Goal: Transaction & Acquisition: Purchase product/service

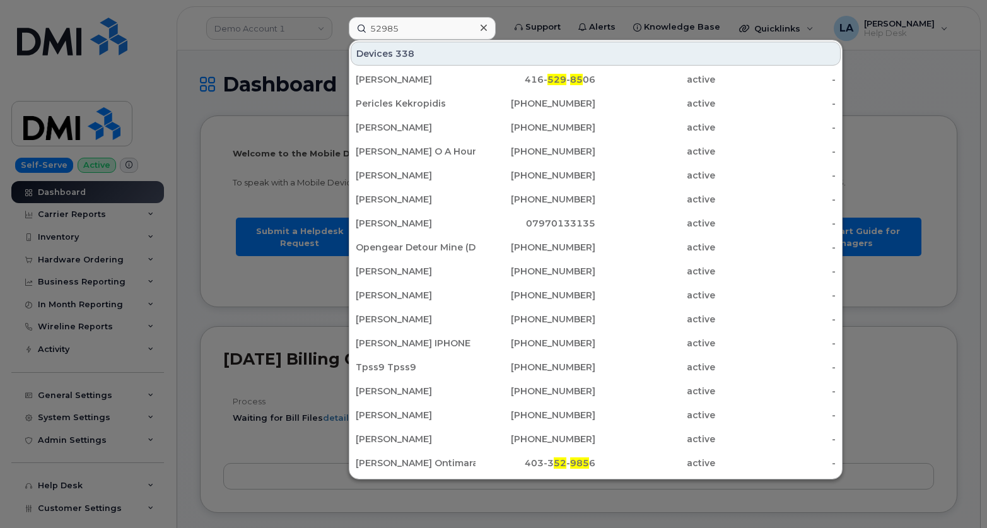
click at [350, 30] on input "52985" at bounding box center [422, 28] width 147 height 23
click at [423, 28] on input "52985" at bounding box center [422, 28] width 147 height 23
type input "5"
paste input "681-209-3131"
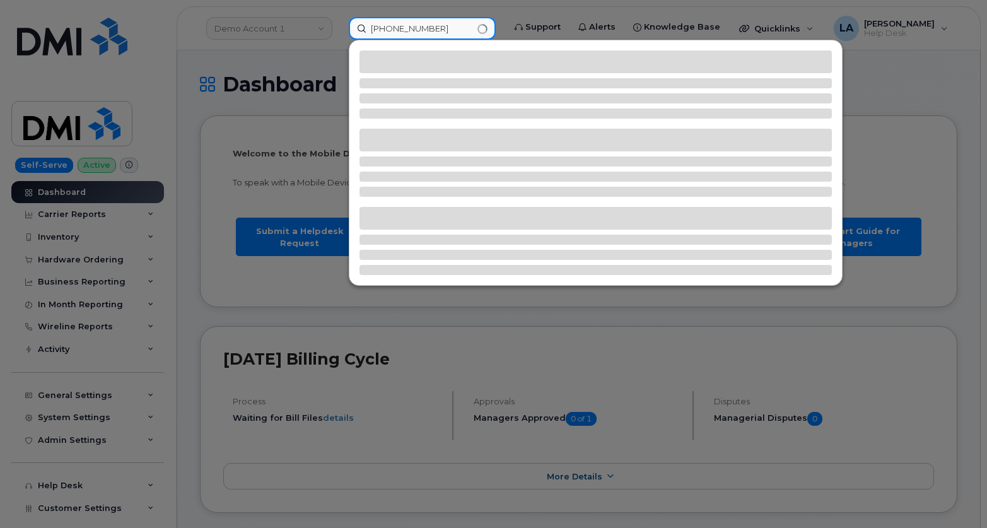
type input "681-209-3131"
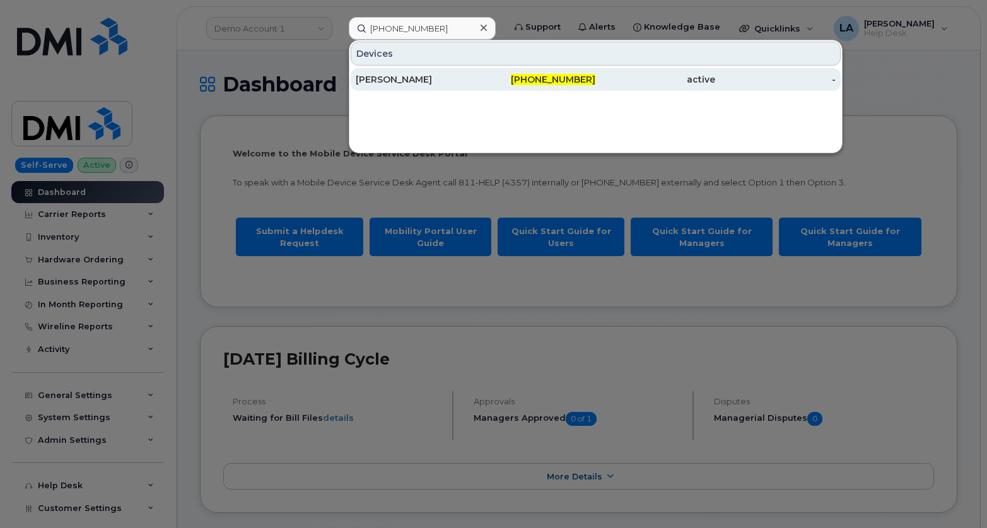
click at [581, 79] on span "681-209-3131" at bounding box center [553, 79] width 84 height 11
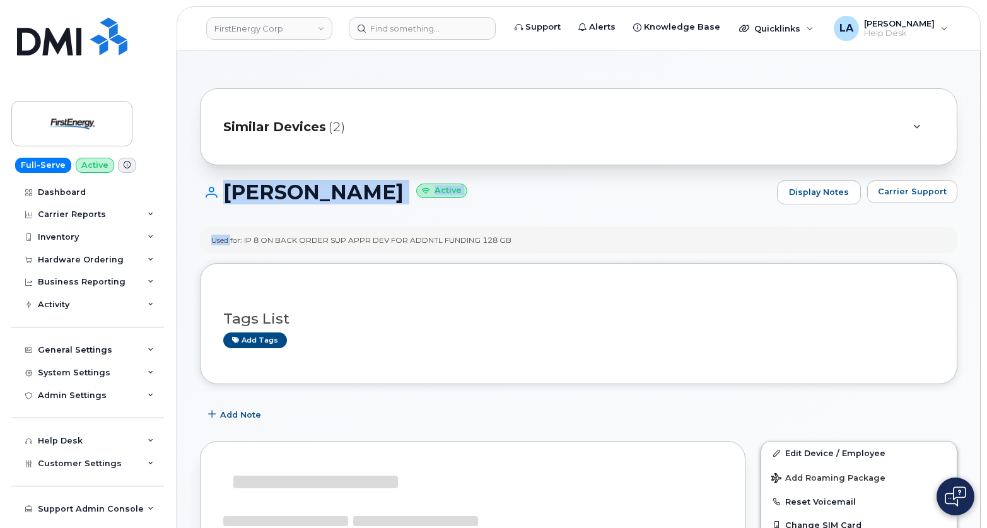
drag, startPoint x: 986, startPoint y: 146, endPoint x: 988, endPoint y: 185, distance: 38.5
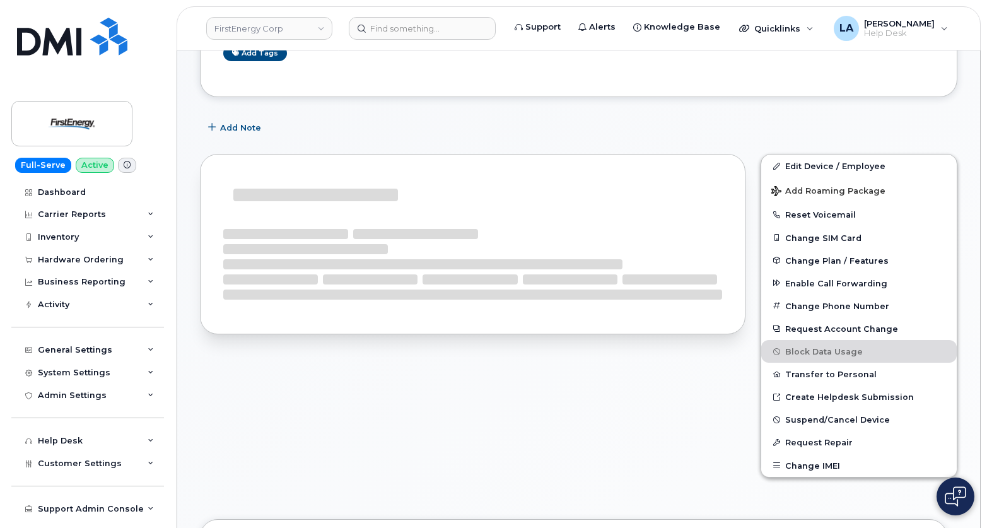
scroll to position [305, 0]
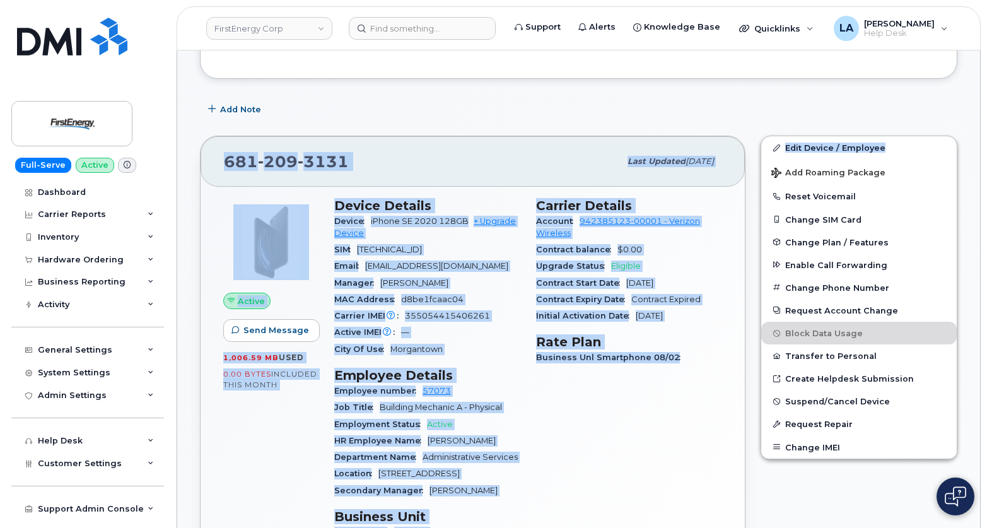
drag, startPoint x: 986, startPoint y: 137, endPoint x: 984, endPoint y: 87, distance: 50.5
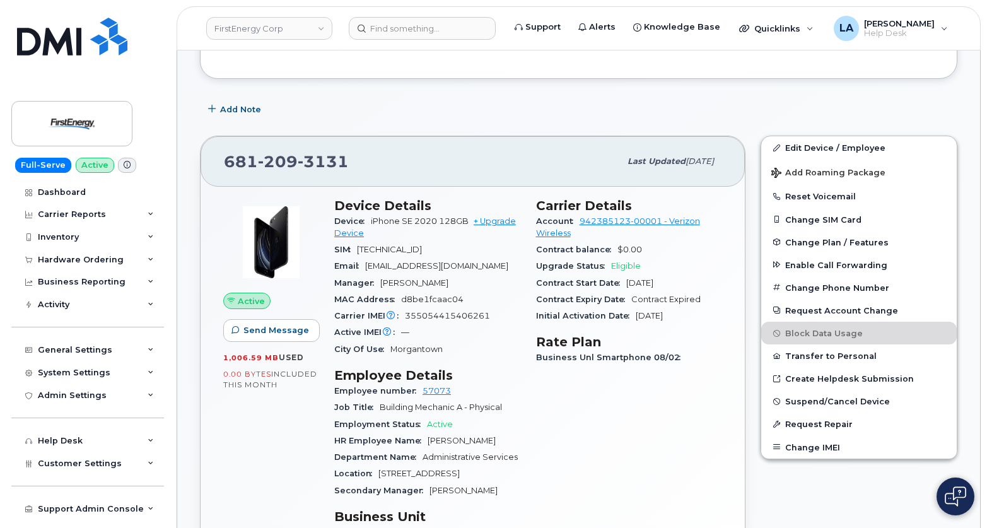
drag, startPoint x: 984, startPoint y: 83, endPoint x: 989, endPoint y: 64, distance: 19.6
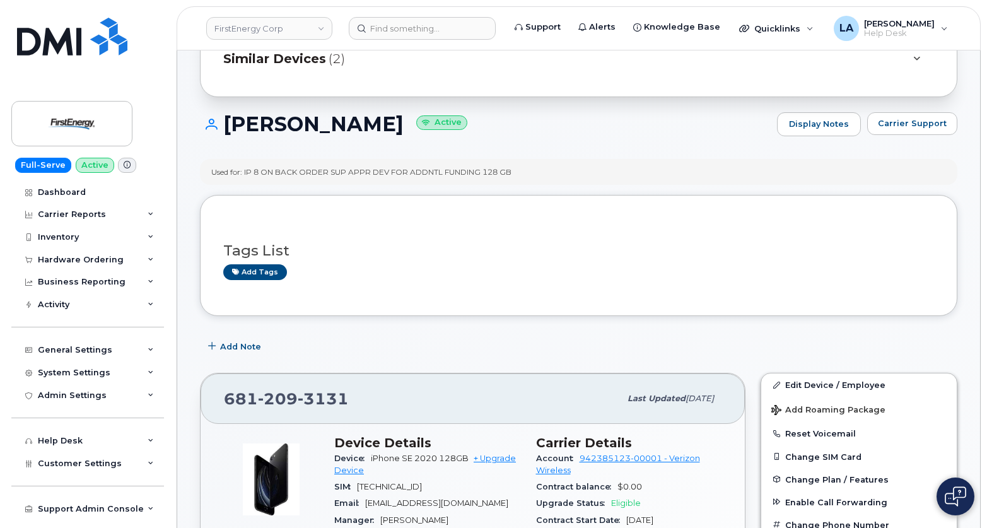
scroll to position [21, 0]
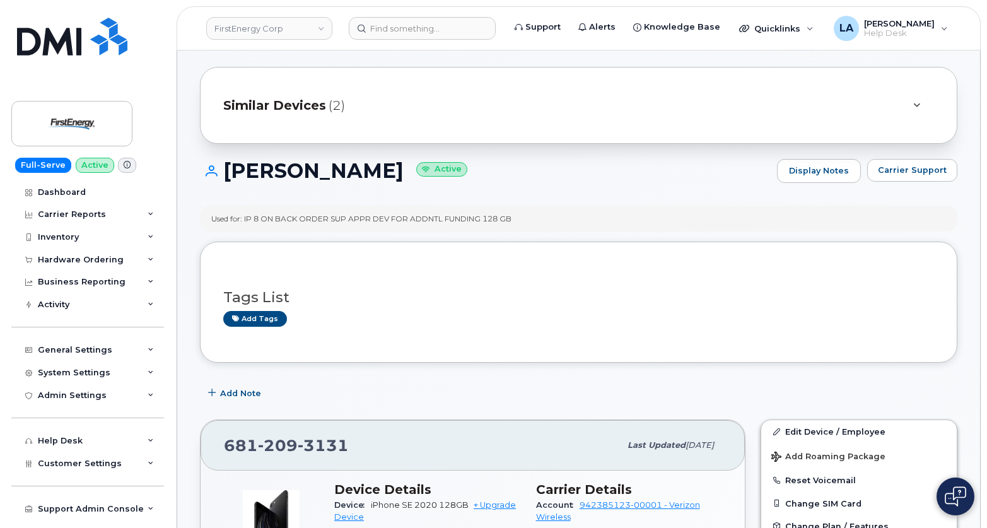
click at [296, 108] on span "Similar Devices" at bounding box center [274, 105] width 103 height 18
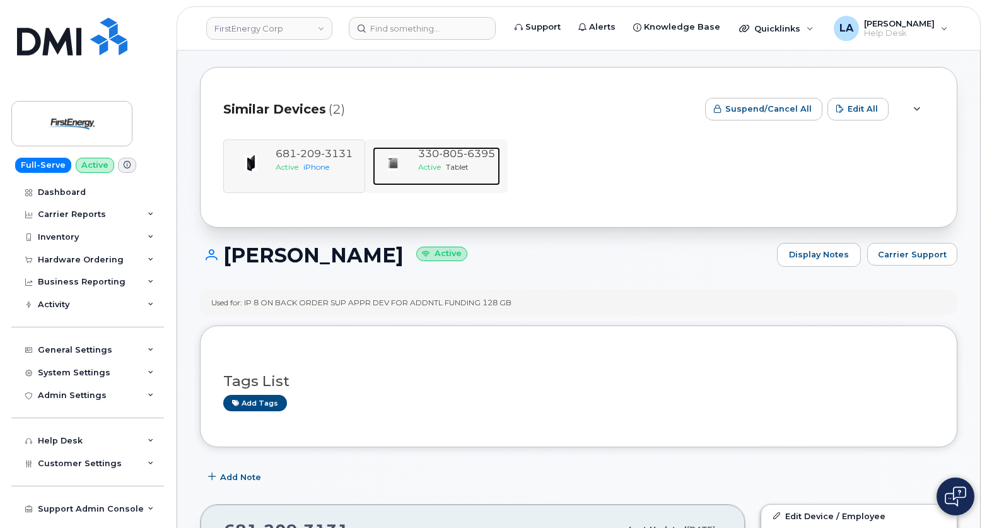
click at [446, 156] on span "805" at bounding box center [451, 154] width 25 height 12
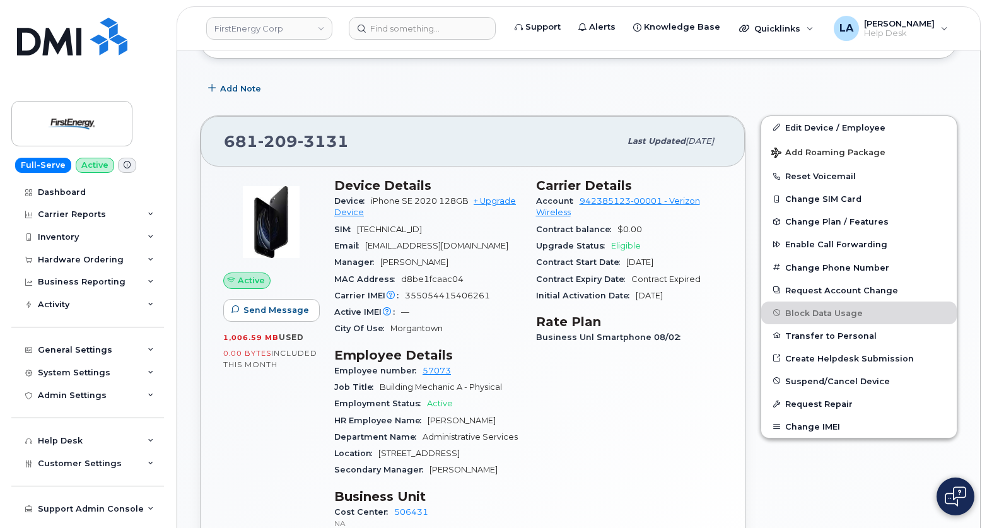
scroll to position [419, 0]
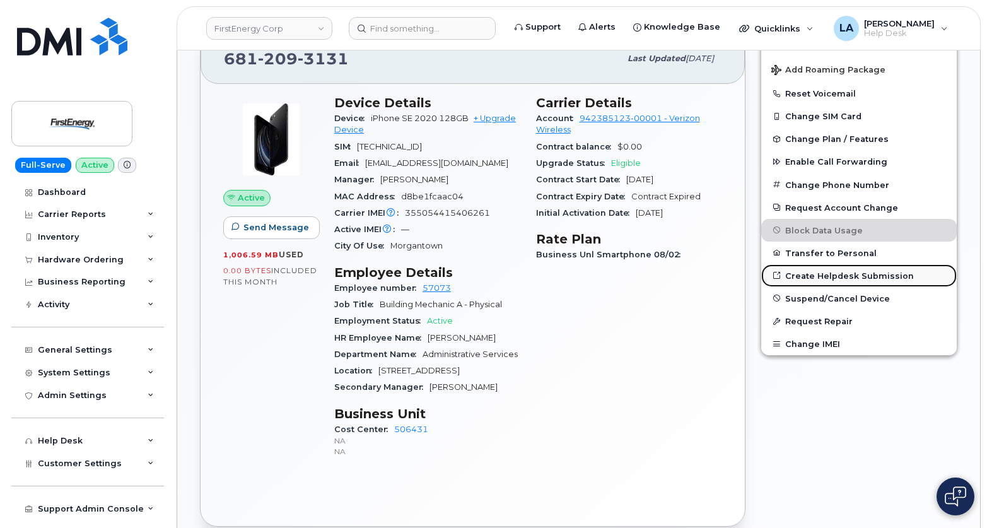
click at [829, 277] on link "Create Helpdesk Submission" at bounding box center [858, 275] width 195 height 23
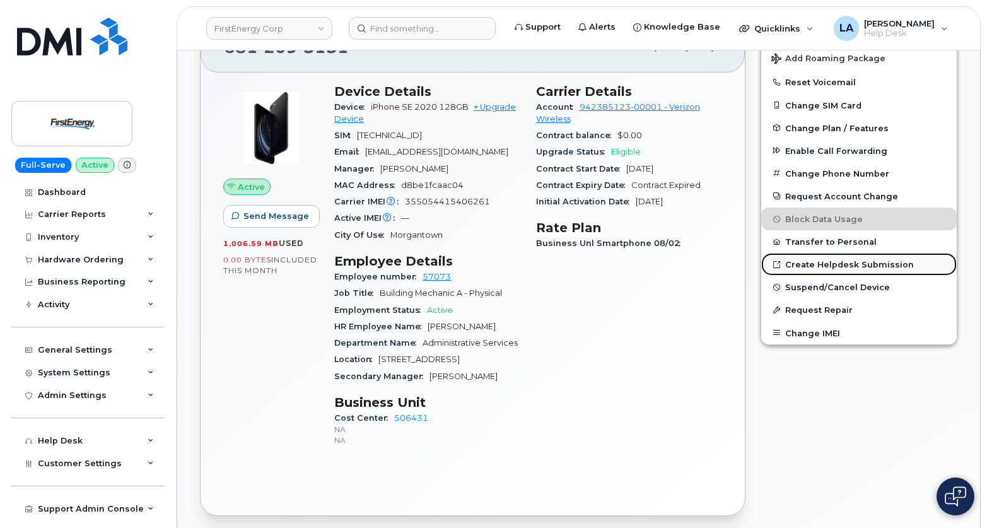
scroll to position [409, 0]
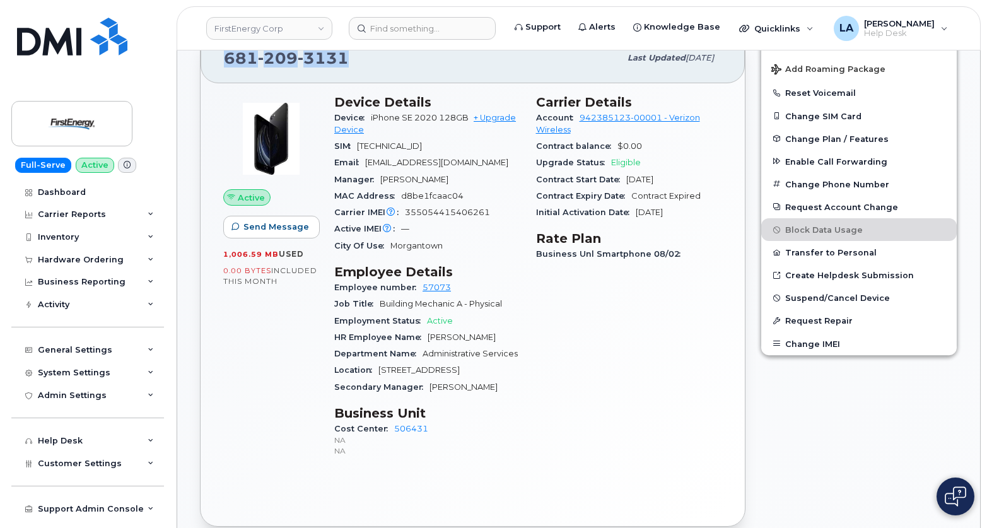
drag, startPoint x: 356, startPoint y: 66, endPoint x: 206, endPoint y: 61, distance: 149.6
click at [206, 61] on div "681 209 3131 Last updated Aug 12, 2025" at bounding box center [473, 58] width 544 height 50
copy span "681 209 3131"
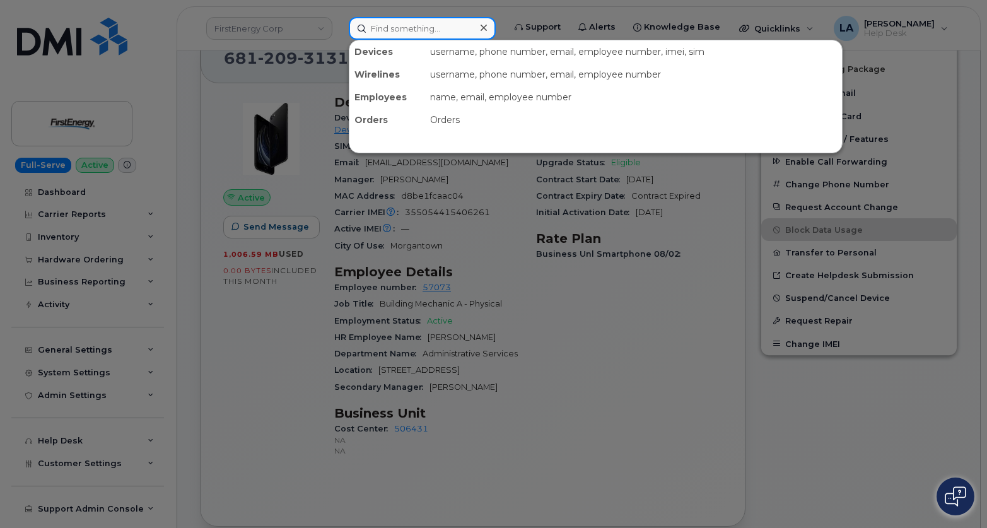
click at [396, 30] on input at bounding box center [422, 28] width 147 height 23
paste input "3308056395"
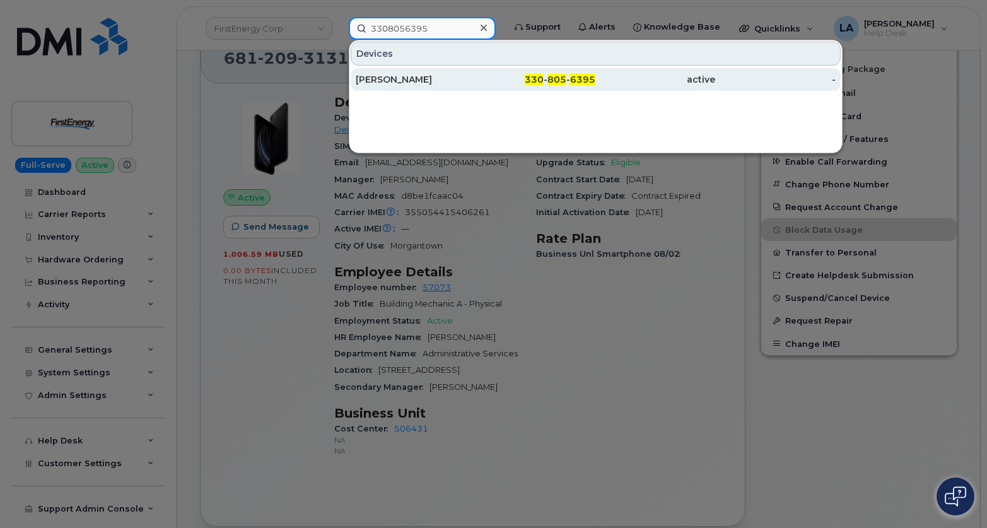
type input "3308056395"
click at [449, 80] on div "[PERSON_NAME]" at bounding box center [416, 79] width 120 height 13
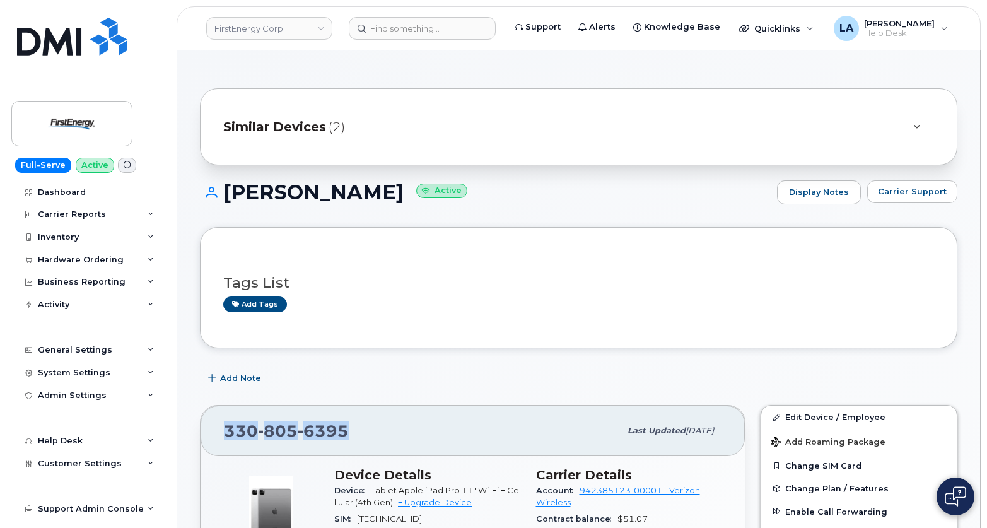
drag, startPoint x: 331, startPoint y: 435, endPoint x: 200, endPoint y: 435, distance: 131.2
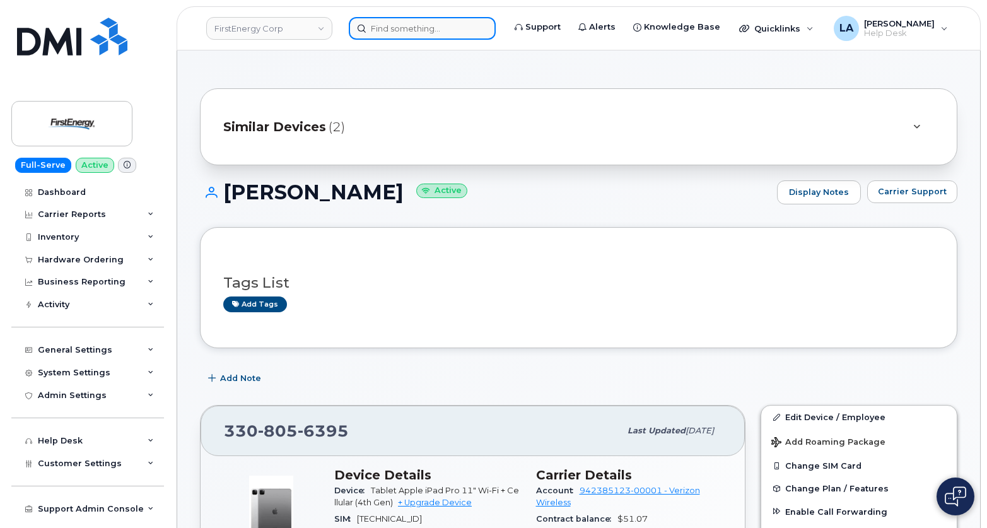
click at [440, 17] on input at bounding box center [422, 28] width 147 height 23
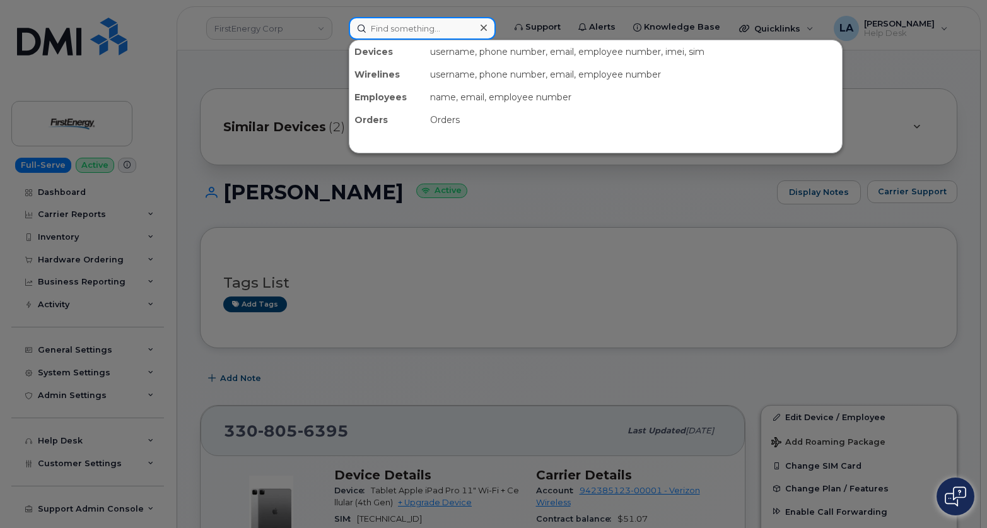
paste input "[PHONE_NUMBER]"
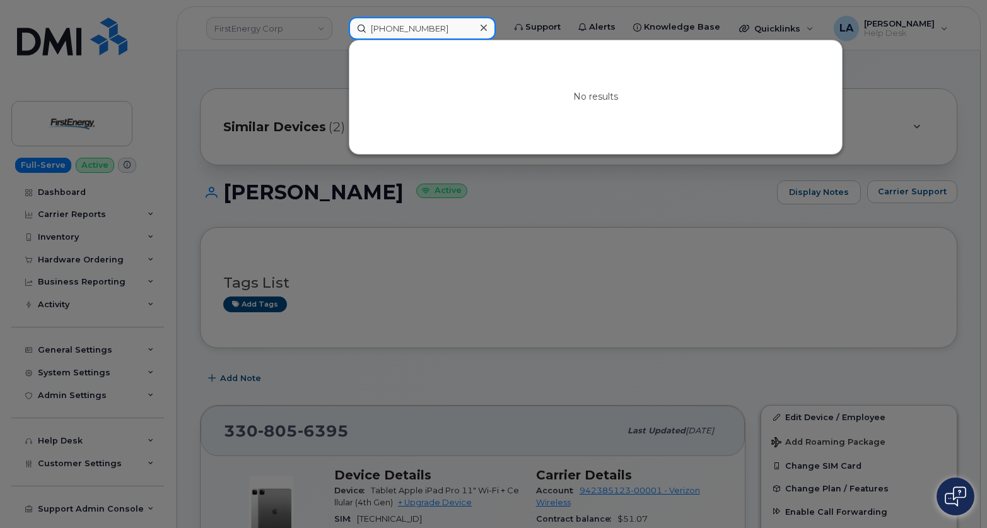
type input "[PHONE_NUMBER]"
click at [487, 26] on icon at bounding box center [484, 28] width 6 height 10
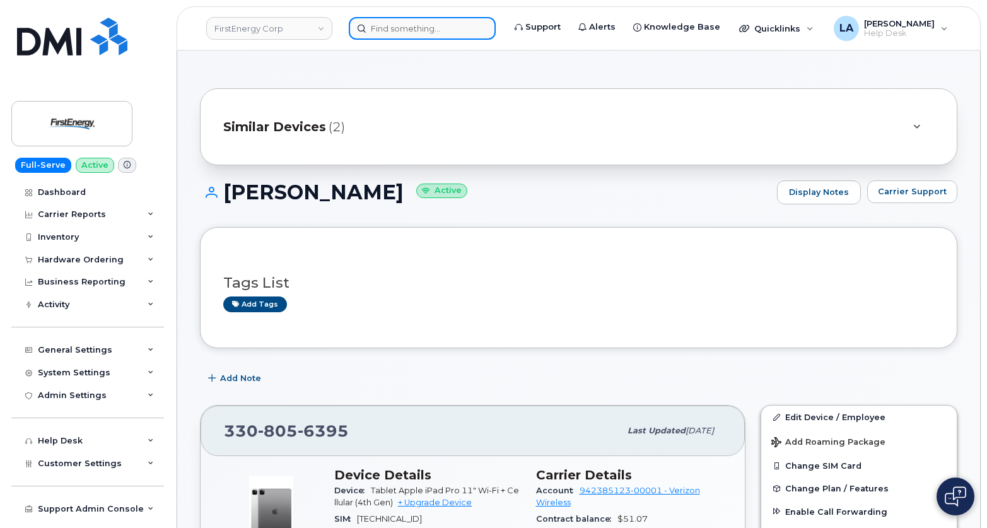
click at [400, 30] on input at bounding box center [422, 28] width 147 height 23
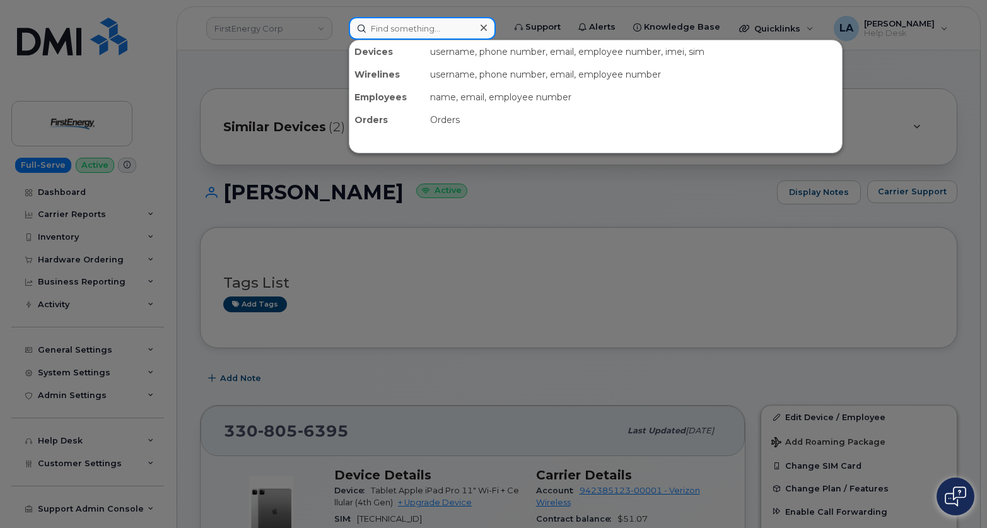
click at [431, 34] on input at bounding box center [422, 28] width 147 height 23
paste input "[PERSON_NAME][EMAIL_ADDRESS][PERSON_NAME][DOMAIN_NAME]"
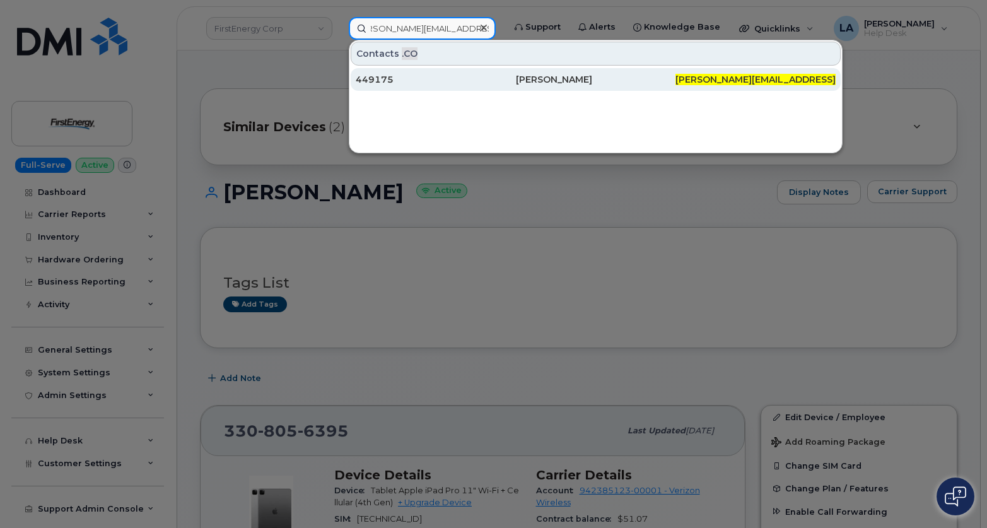
type input "[PERSON_NAME][EMAIL_ADDRESS][PERSON_NAME][DOMAIN_NAME]"
click at [547, 79] on div "[PERSON_NAME]" at bounding box center [596, 79] width 160 height 13
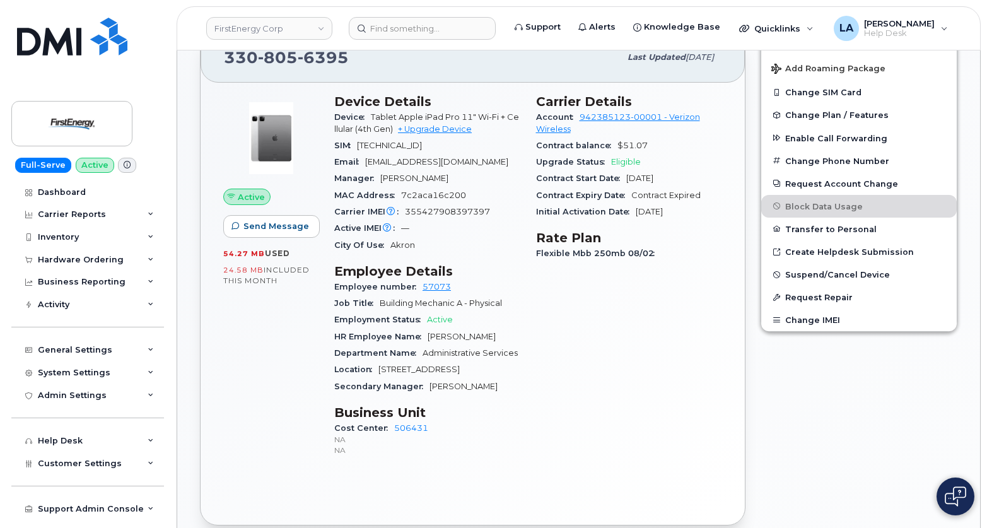
scroll to position [418, 0]
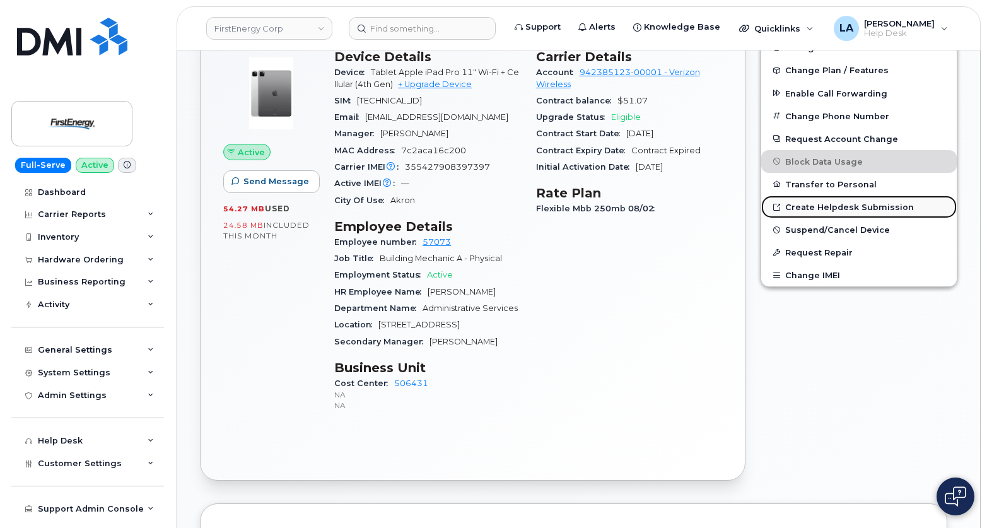
click at [830, 204] on link "Create Helpdesk Submission" at bounding box center [858, 206] width 195 height 23
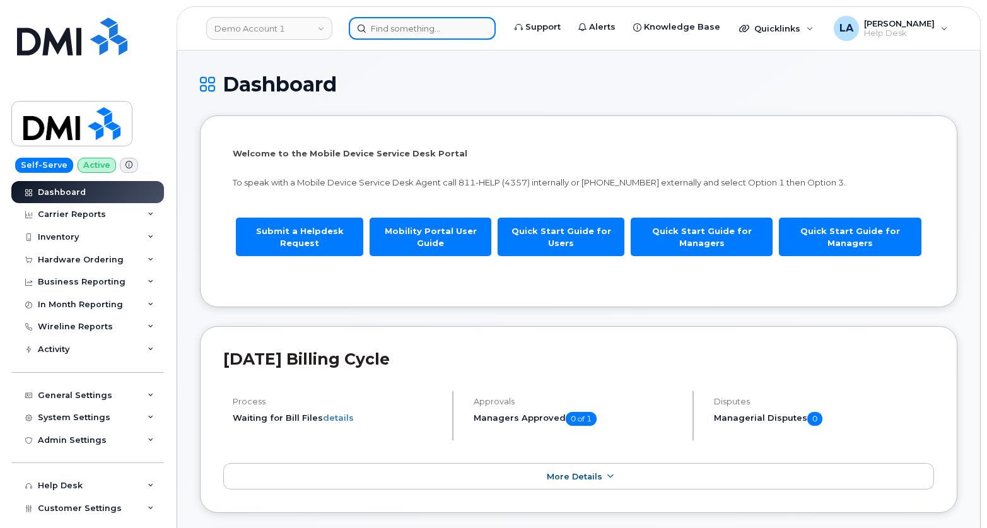
click at [378, 30] on input at bounding box center [422, 28] width 147 height 23
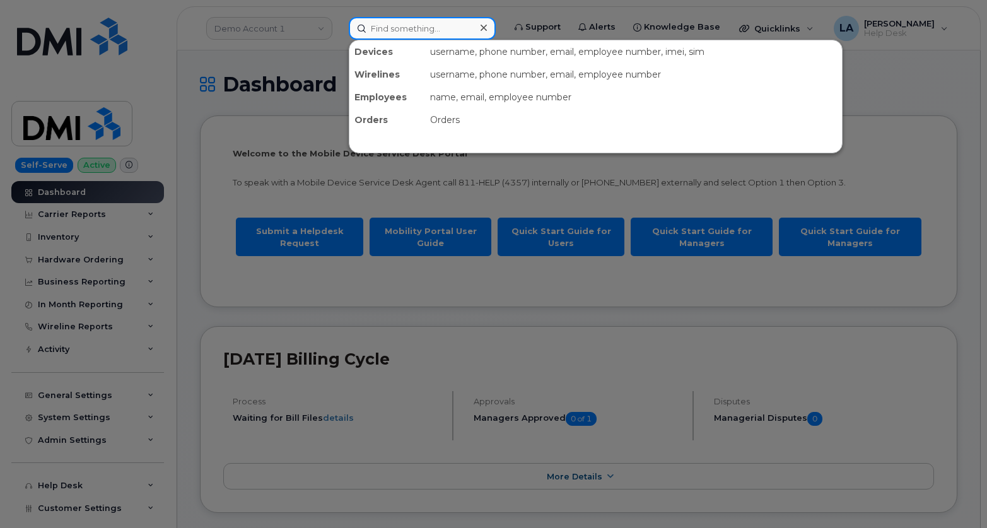
paste input "[PERSON_NAME][EMAIL_ADDRESS][PERSON_NAME][DOMAIN_NAME]"
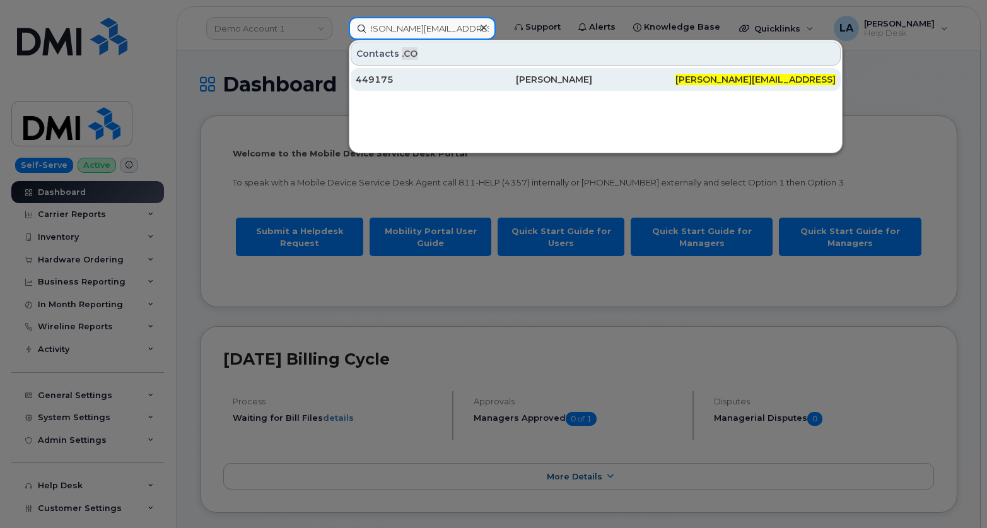
type input "[PERSON_NAME][EMAIL_ADDRESS][PERSON_NAME][DOMAIN_NAME]"
click at [564, 79] on div "[PERSON_NAME]" at bounding box center [596, 79] width 160 height 13
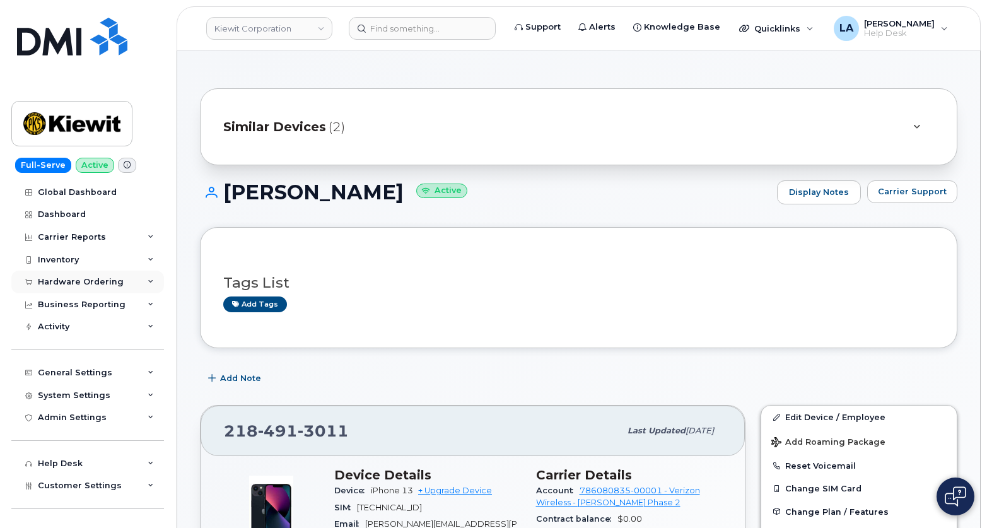
click at [143, 280] on div "Hardware Ordering" at bounding box center [87, 282] width 153 height 23
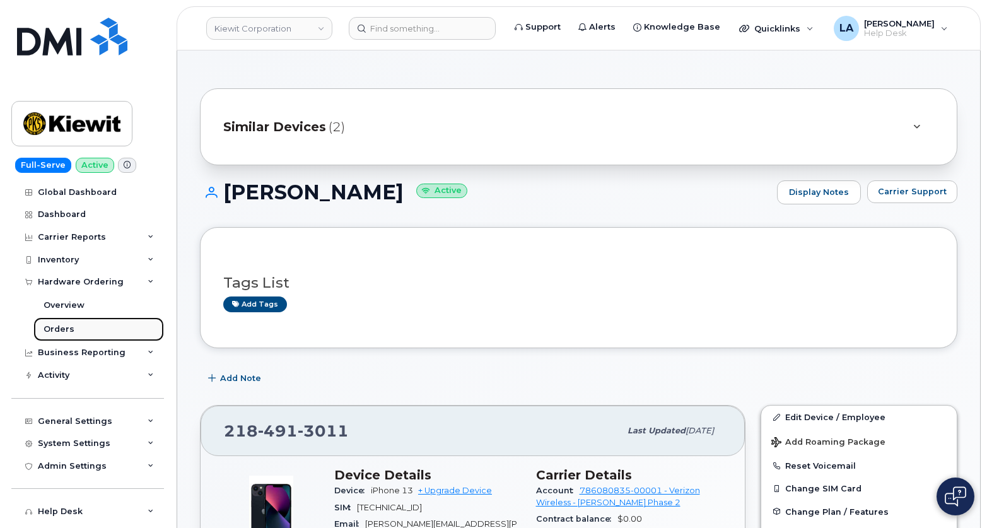
click at [63, 324] on div "Orders" at bounding box center [59, 328] width 31 height 11
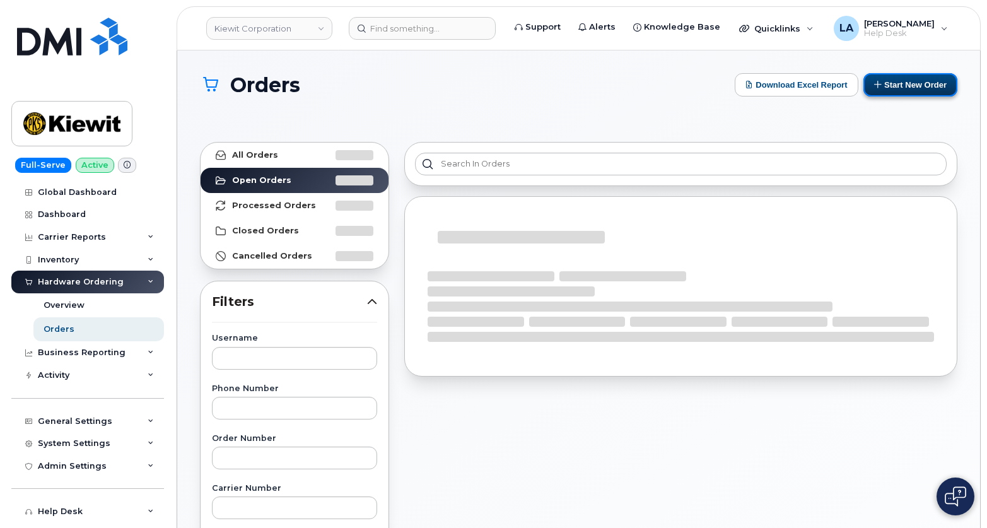
click at [909, 81] on button "Start New Order" at bounding box center [910, 84] width 94 height 23
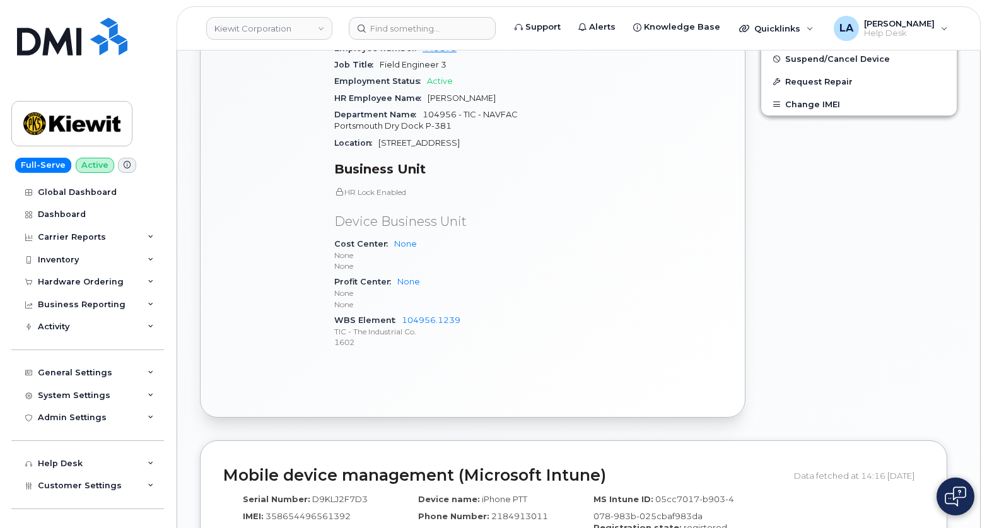
scroll to position [614, 0]
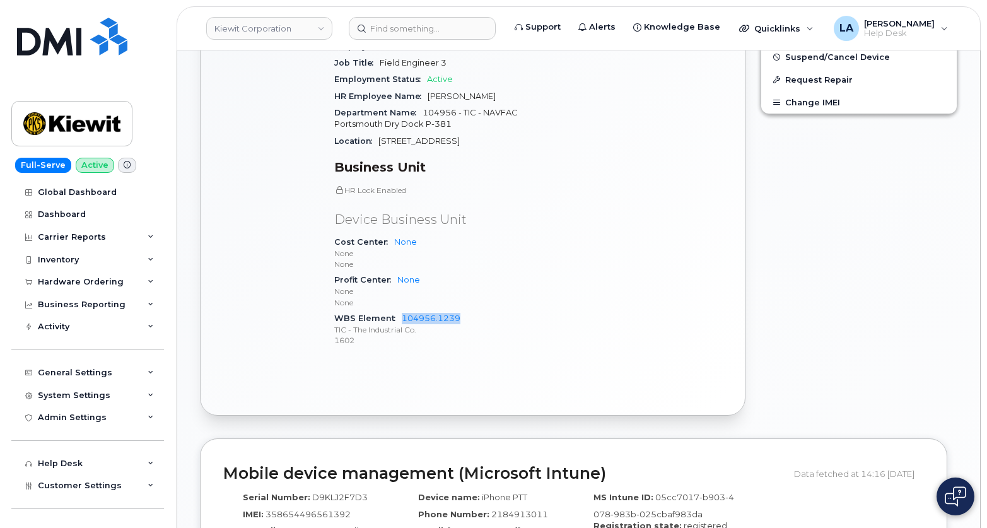
drag, startPoint x: 481, startPoint y: 320, endPoint x: 396, endPoint y: 317, distance: 85.2
click at [396, 317] on div "WBS Element 104956.1239 TIC - The Industrial Co. 1602" at bounding box center [427, 329] width 187 height 38
copy link "104956.1239"
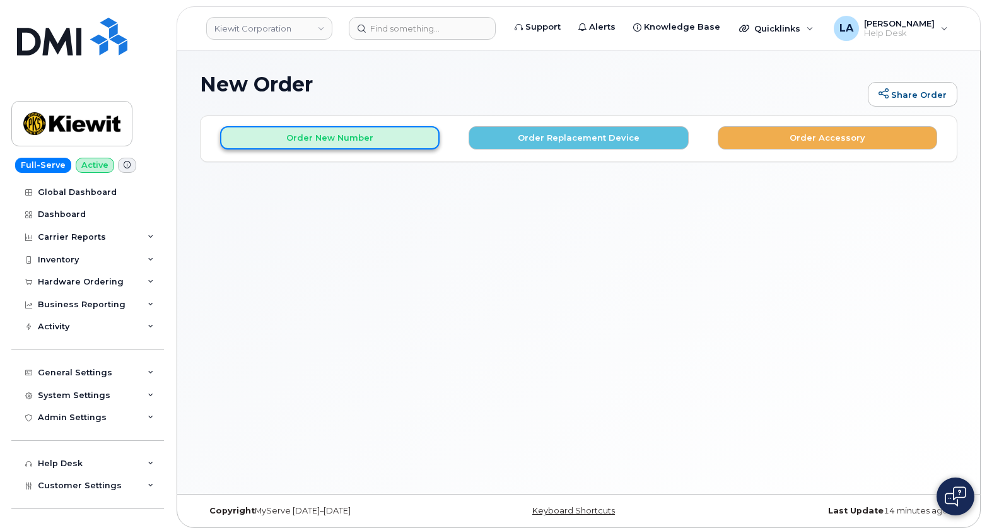
click at [349, 140] on button "Order New Number" at bounding box center [329, 137] width 219 height 23
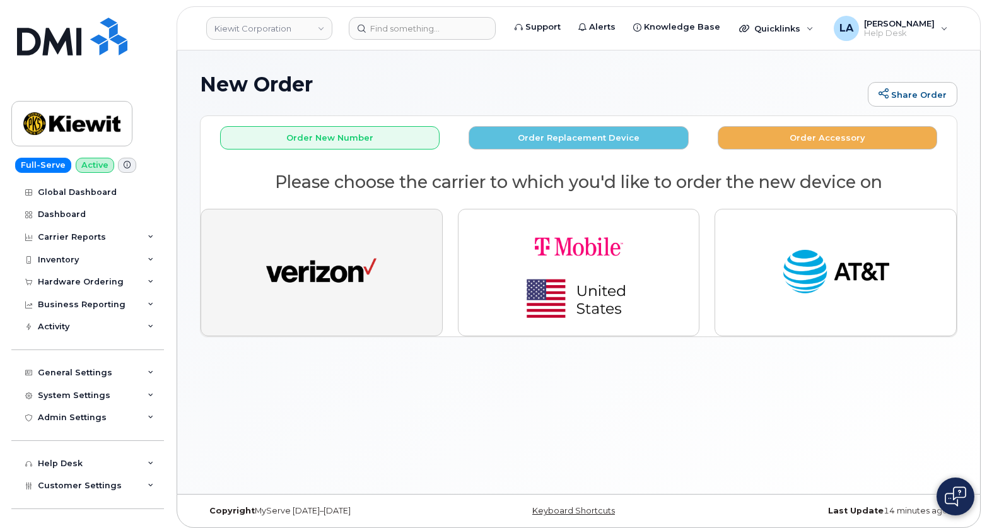
click at [355, 228] on button "button" at bounding box center [322, 272] width 242 height 127
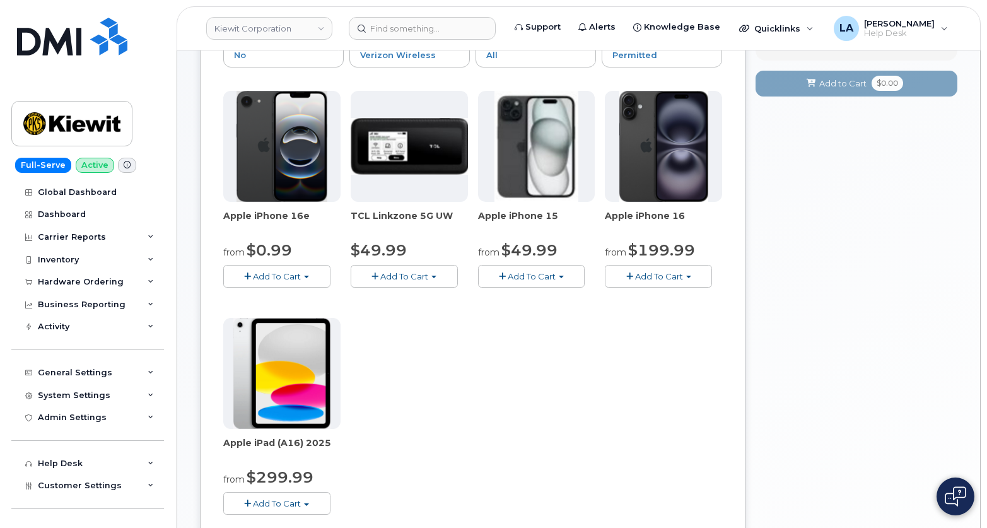
scroll to position [168, 0]
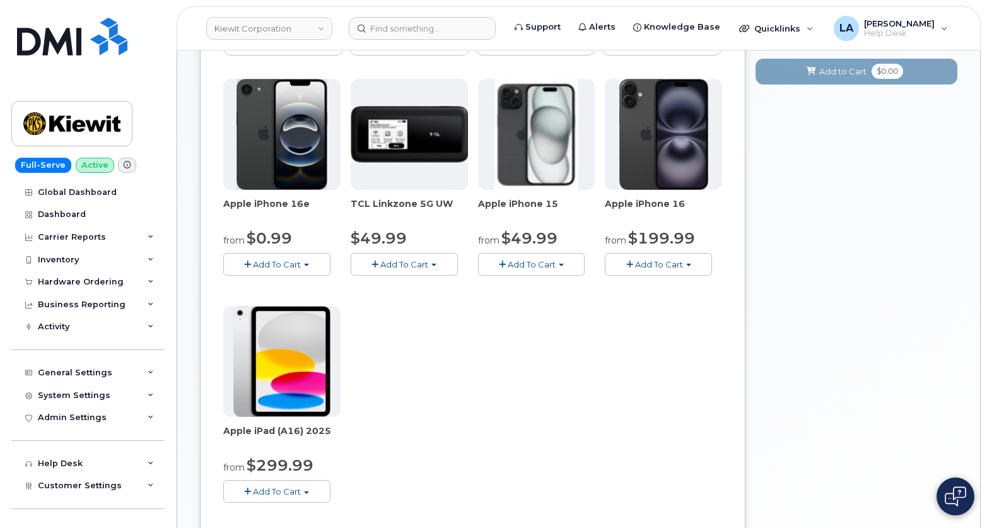
click at [260, 485] on button "Add To Cart" at bounding box center [276, 491] width 107 height 22
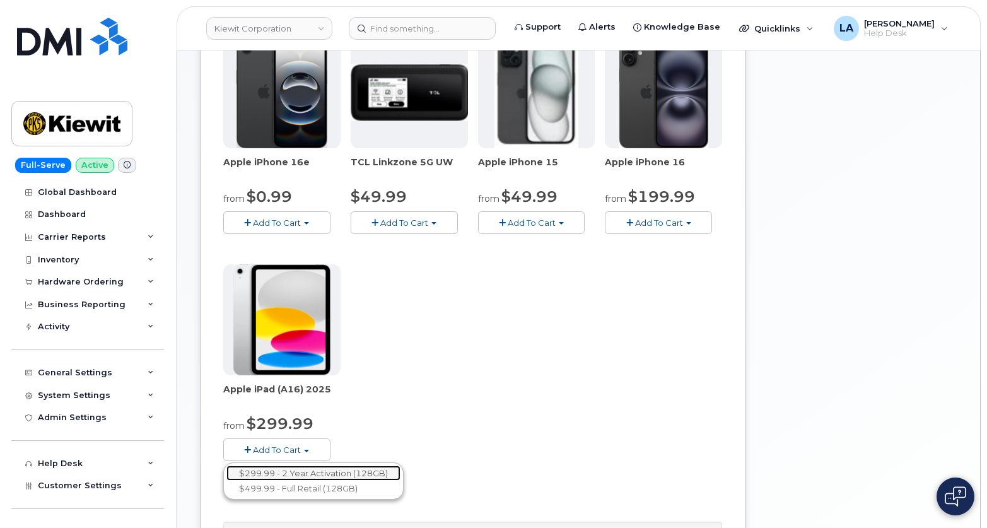
click at [344, 470] on link "$299.99 - 2 Year Activation (128GB)" at bounding box center [313, 473] width 174 height 16
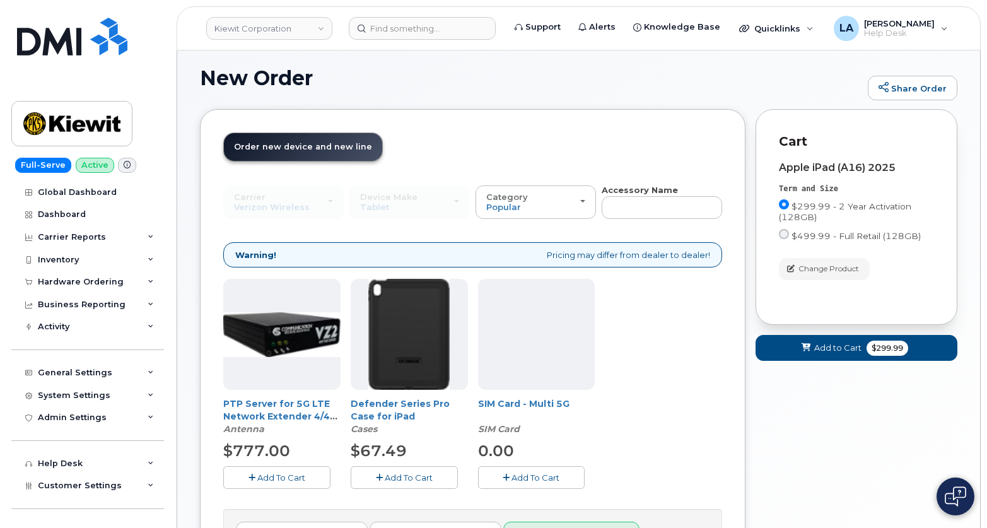
scroll to position [153, 0]
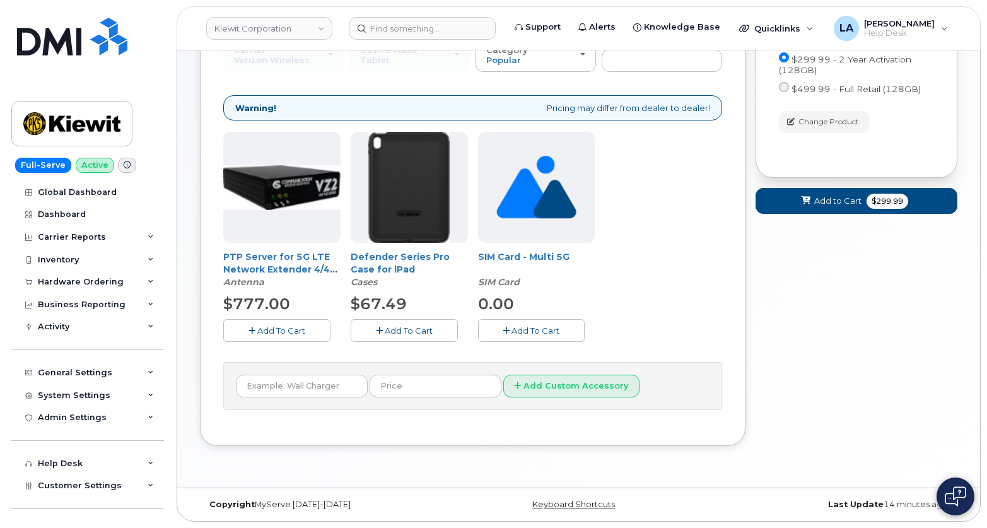
click at [411, 334] on span "Add To Cart" at bounding box center [409, 330] width 48 height 10
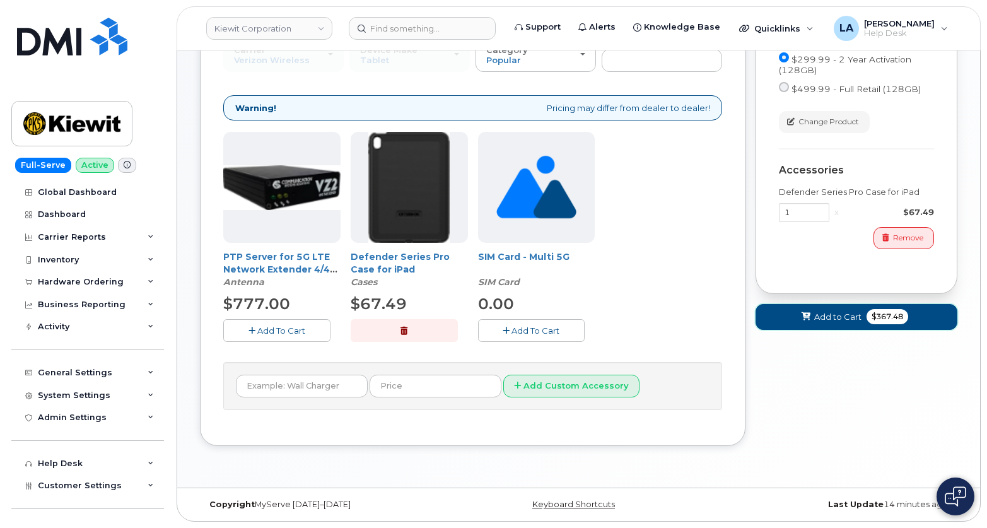
click at [828, 314] on span "Add to Cart" at bounding box center [837, 317] width 47 height 12
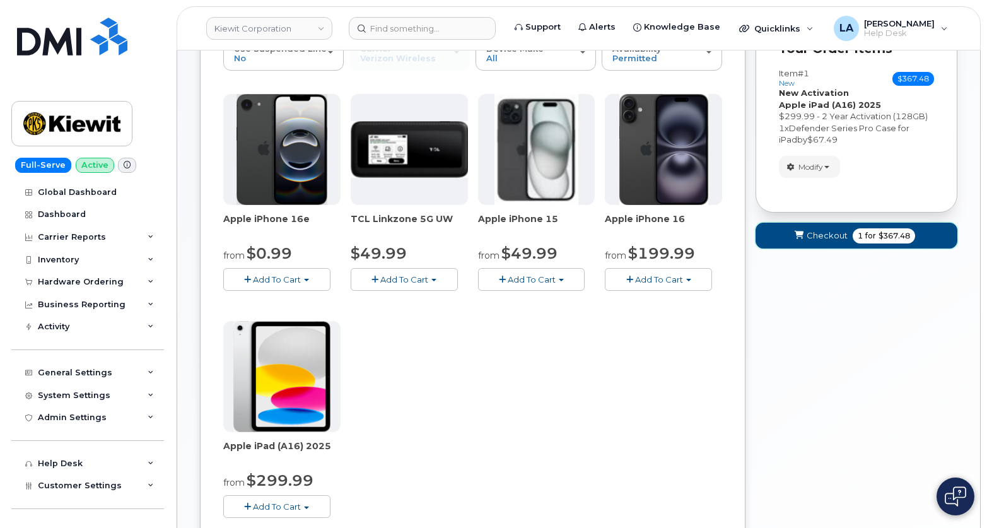
click at [824, 237] on span "Checkout" at bounding box center [827, 236] width 41 height 12
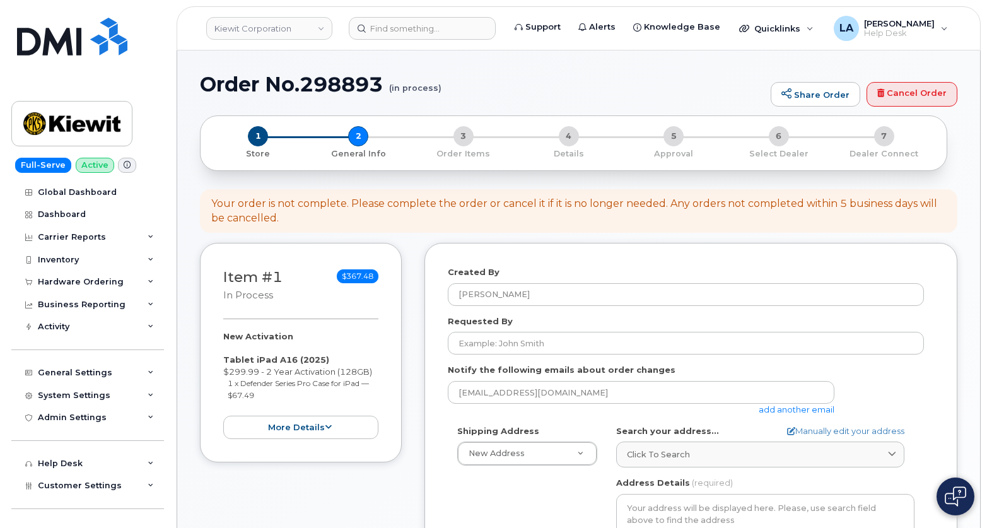
select select
click at [606, 358] on form "Created By Lanette Aparicio Requested By Notify the following emails about orde…" at bounding box center [691, 506] width 486 height 481
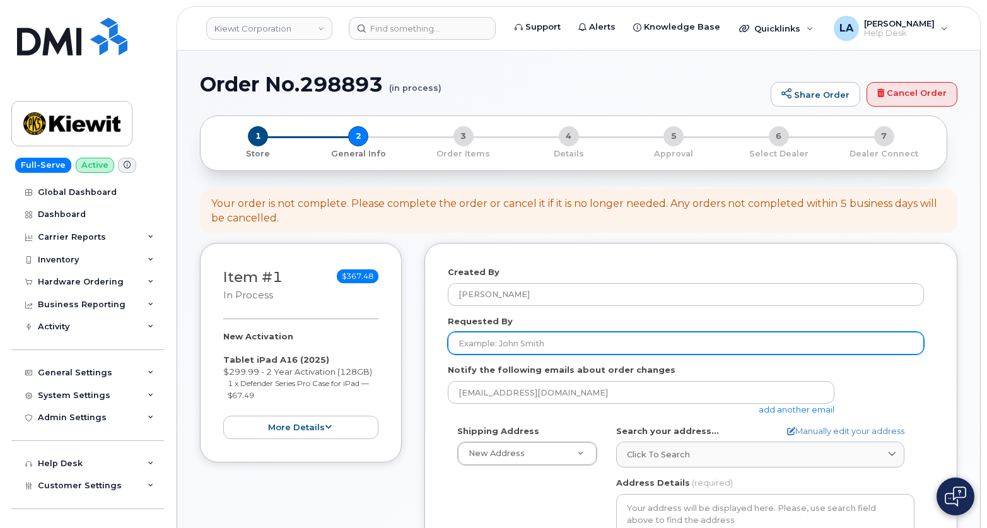
click at [603, 344] on input "Requested By" at bounding box center [686, 343] width 476 height 23
paste input "[PERSON_NAME]"
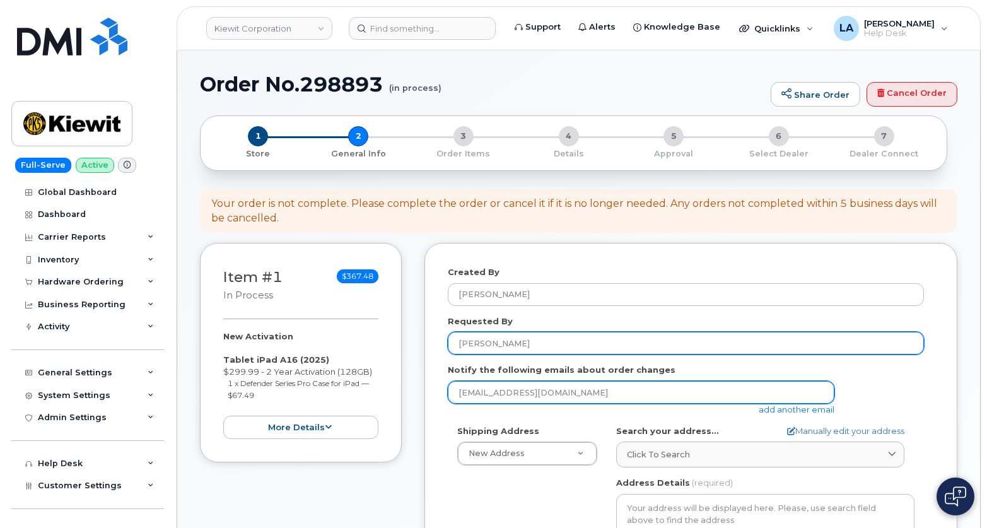
type input "[PERSON_NAME]"
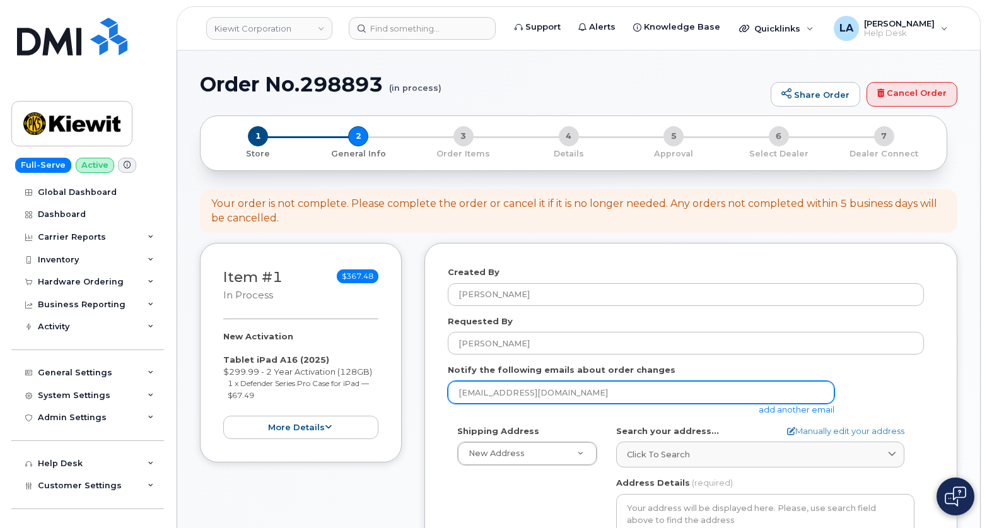
drag, startPoint x: 579, startPoint y: 388, endPoint x: 398, endPoint y: 391, distance: 181.0
click at [399, 394] on div "Item #1 in process $367.48 New Activation Tablet iPad A16 (2025) $299.99 - 2 Ye…" at bounding box center [578, 516] width 757 height 546
paste input "[PERSON_NAME][EMAIL_ADDRESS][PERSON_NAME][DOMAIN_NAME]"
type input "[PERSON_NAME][EMAIL_ADDRESS][PERSON_NAME][DOMAIN_NAME]"
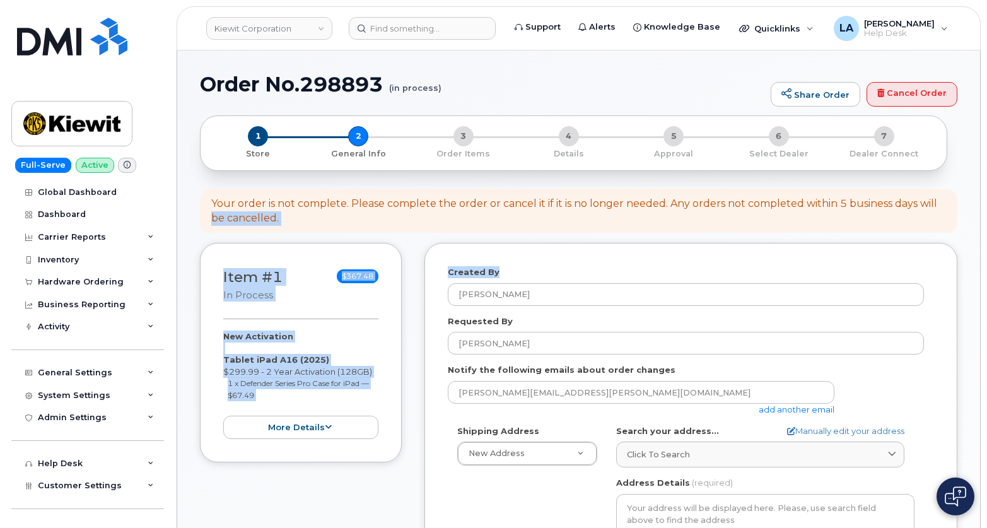
drag, startPoint x: 986, startPoint y: 184, endPoint x: 989, endPoint y: 259, distance: 75.1
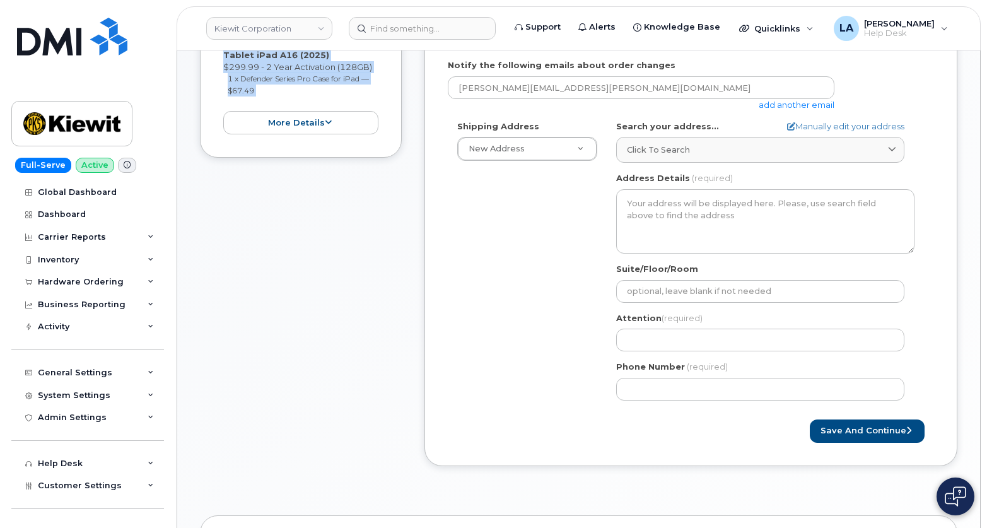
scroll to position [361, 0]
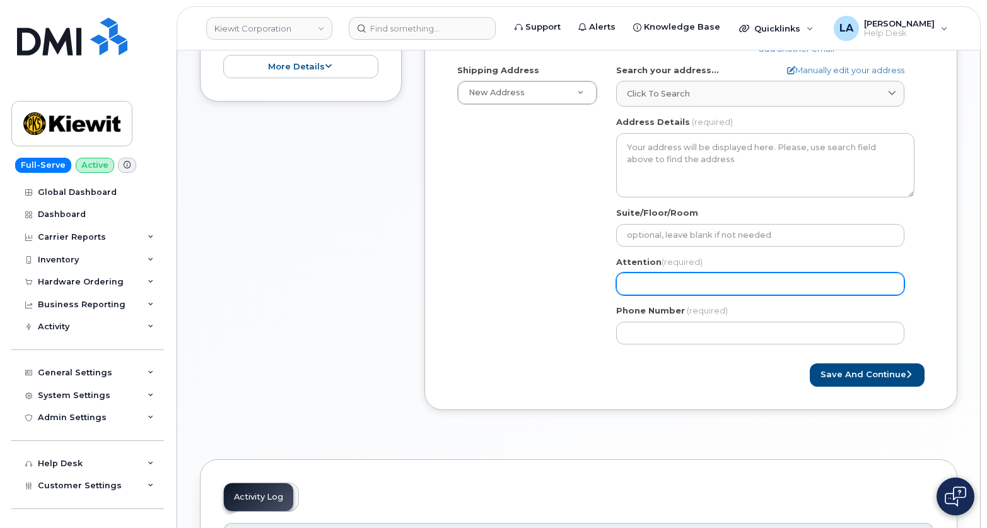
click at [661, 278] on input "Attention (required)" at bounding box center [760, 283] width 288 height 23
paste input "[PERSON_NAME]"
type input "[PERSON_NAME]"
select select
type input "[PERSON_NAME]"
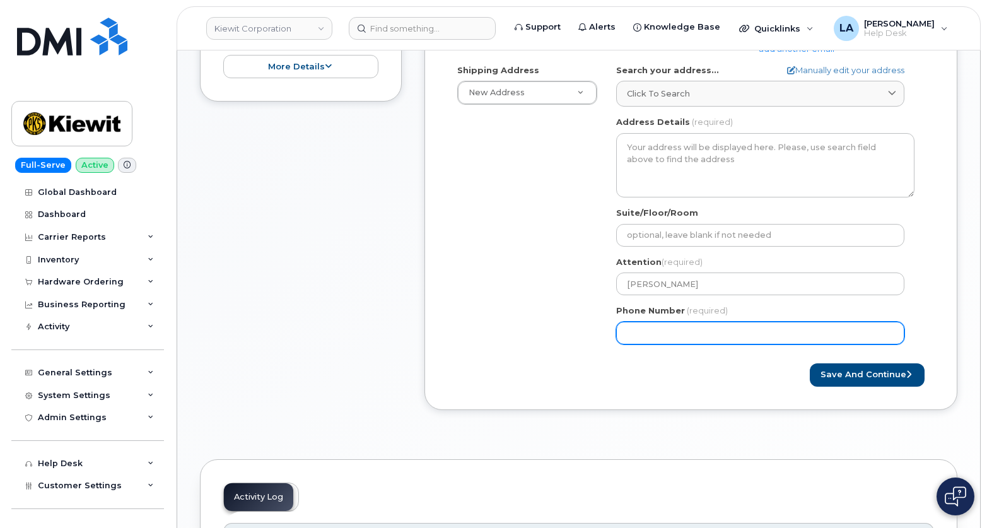
click at [681, 326] on input "Phone Number" at bounding box center [760, 333] width 288 height 23
paste input "2184913011"
select select
type input "2184913011"
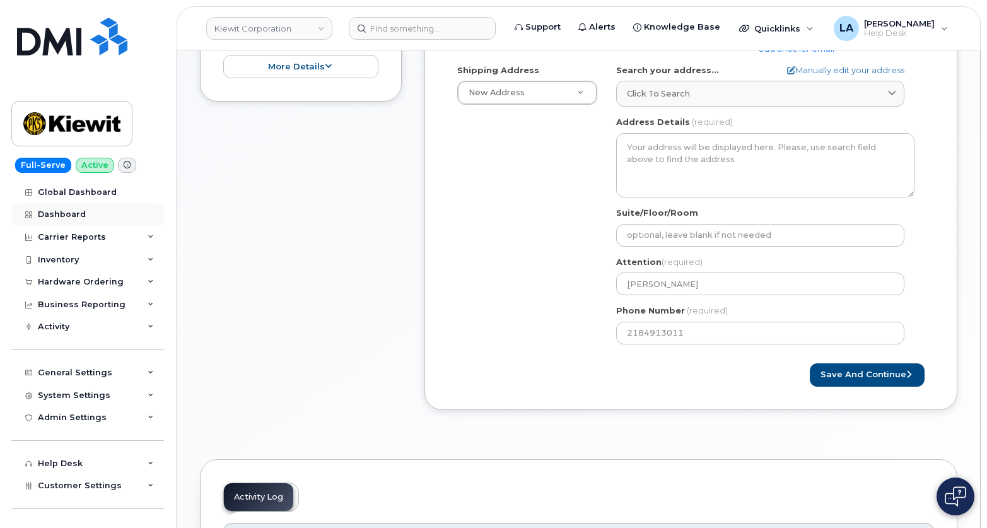
drag, startPoint x: 248, startPoint y: 301, endPoint x: 121, endPoint y: 206, distance: 158.9
click at [248, 301] on div "Item #1 in process $367.48 New Activation Tablet iPad A16 (2025) $299.99 - 2 Ye…" at bounding box center [301, 155] width 202 height 546
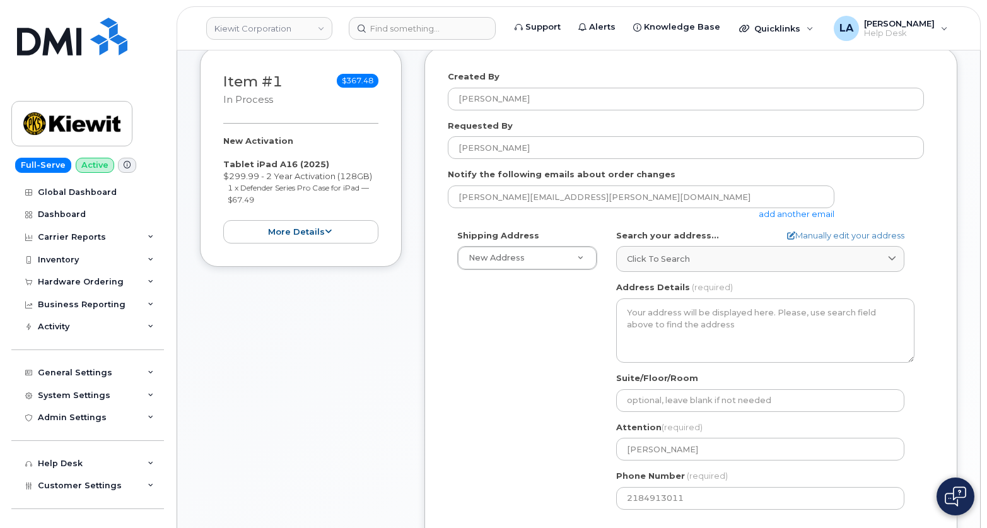
scroll to position [228, 0]
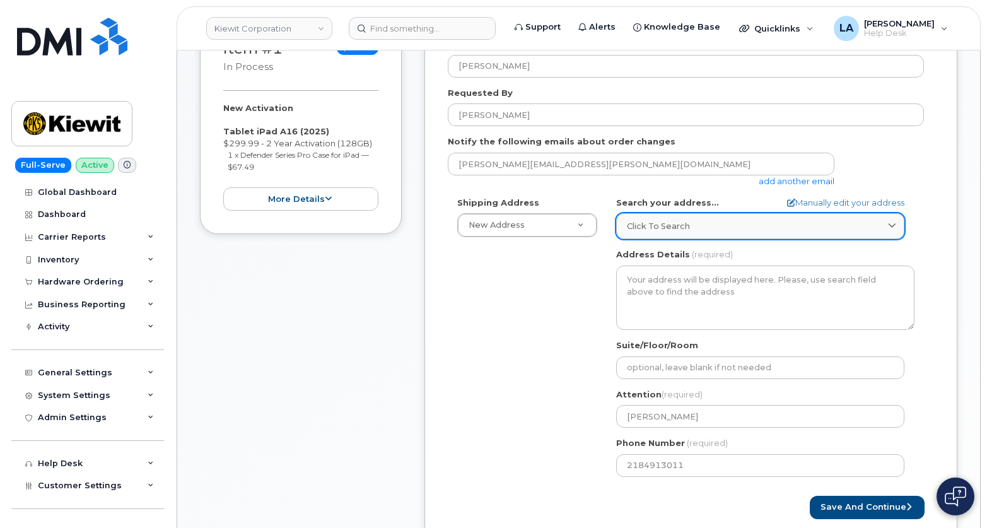
click at [687, 226] on span "Click to search" at bounding box center [658, 226] width 63 height 12
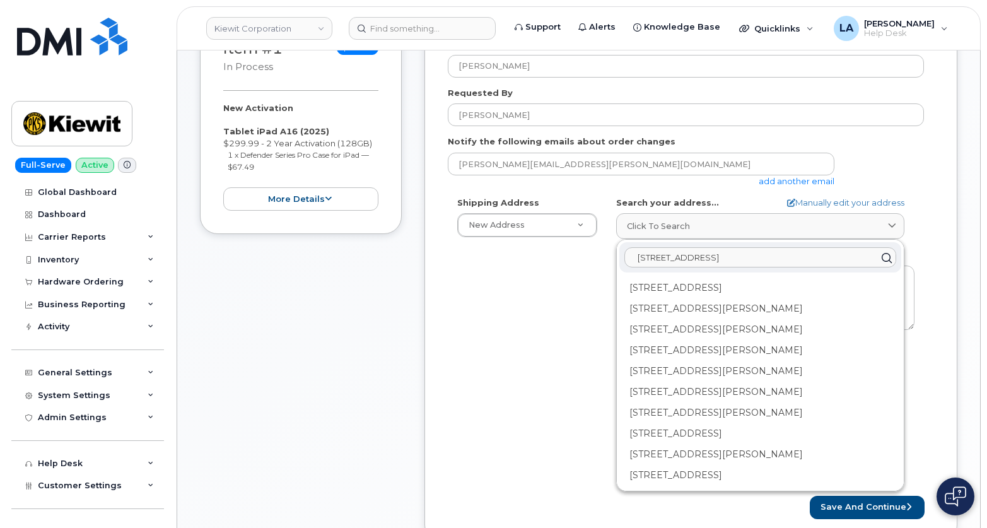
type input "100 International Drive"
click at [749, 465] on div "100 International Dr Portsmouth NH 03801-6881" at bounding box center [760, 475] width 282 height 21
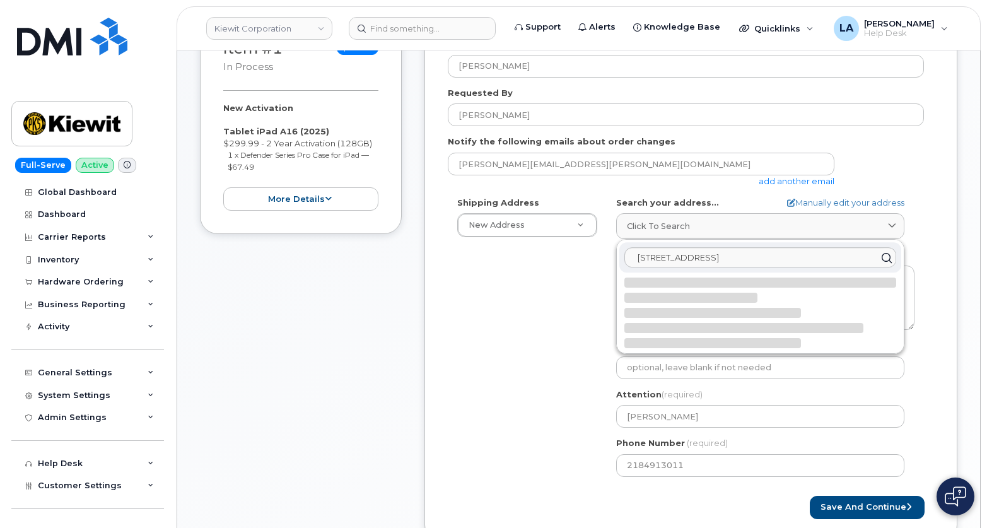
select select
type textarea "100 International Dr PORTSMOUTH NH 03801-6881 UNITED STATES"
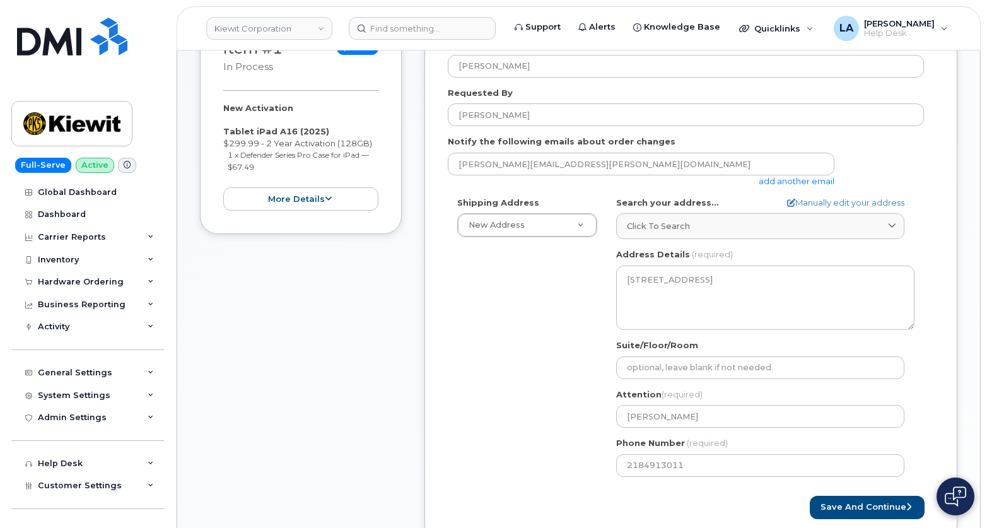
click at [492, 334] on div "Shipping Address New Address New Address 16301 Texas 249 Access Rd 1550 Mike Fa…" at bounding box center [686, 341] width 476 height 289
click at [703, 368] on input "Suite/Floor/Room" at bounding box center [760, 367] width 288 height 23
paste input "suite 100"
select select
type input "suite 100"
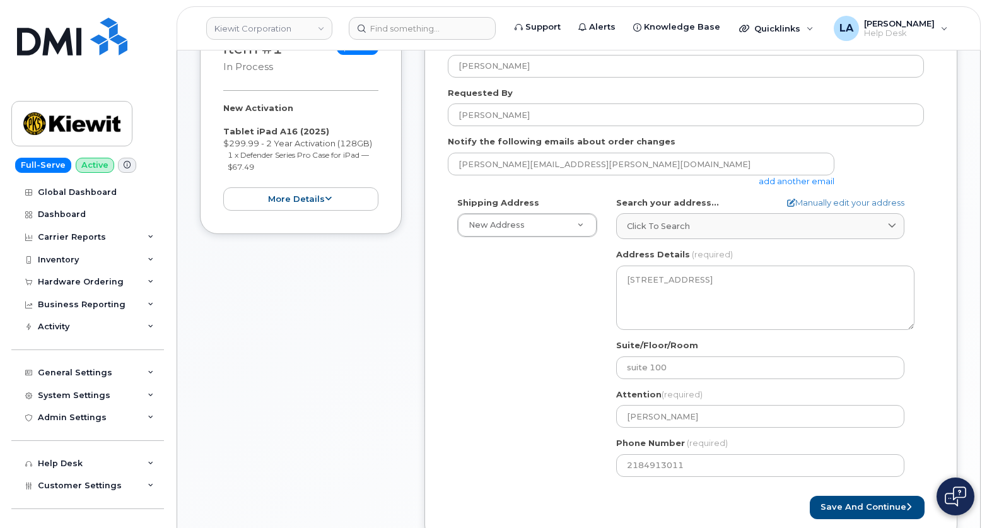
click at [537, 379] on div "Shipping Address New Address New Address 16301 Texas 249 Access Rd 1550 Mike Fa…" at bounding box center [686, 341] width 476 height 289
click at [631, 372] on input "suite 100" at bounding box center [760, 367] width 288 height 23
select select
type input "uite 100"
select select
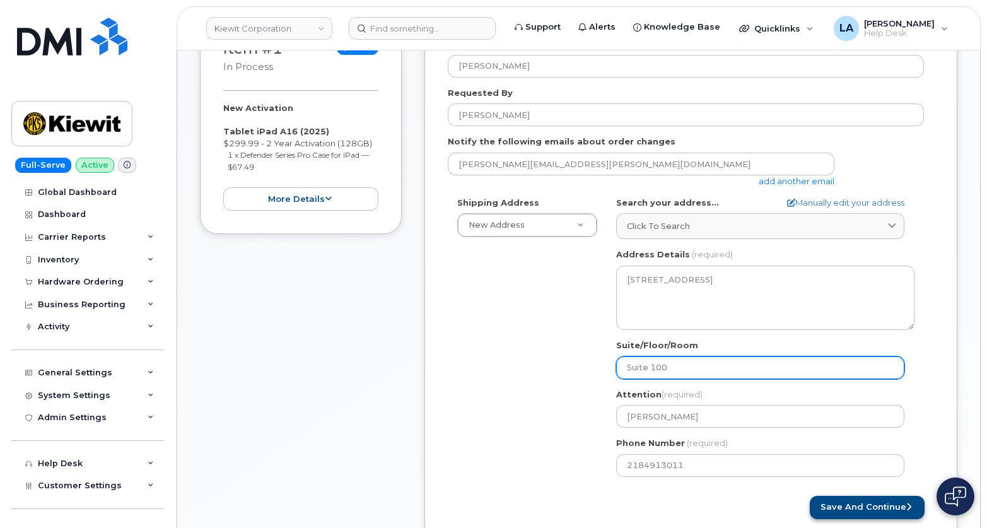
type input "Suite 100"
click at [836, 510] on button "Save and Continue" at bounding box center [867, 507] width 115 height 23
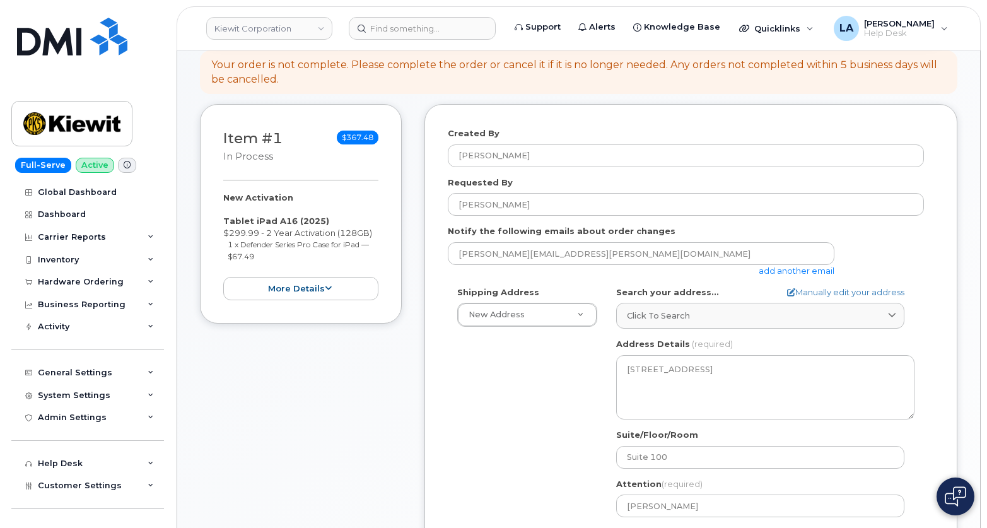
scroll to position [81, 0]
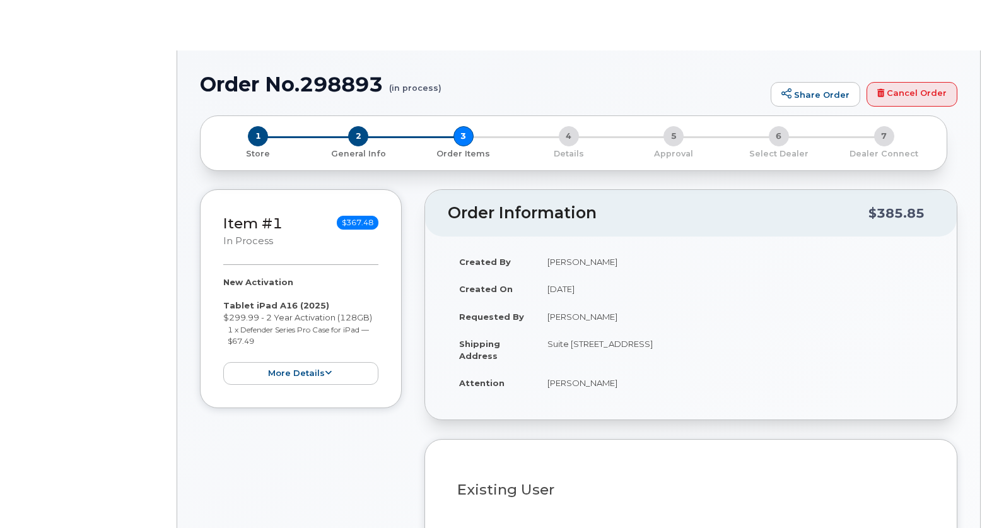
select select
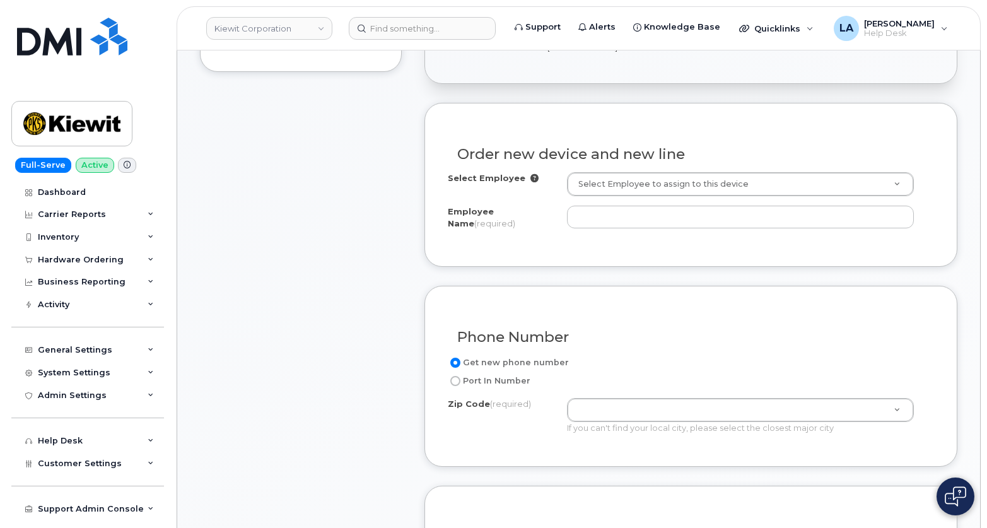
scroll to position [360, 0]
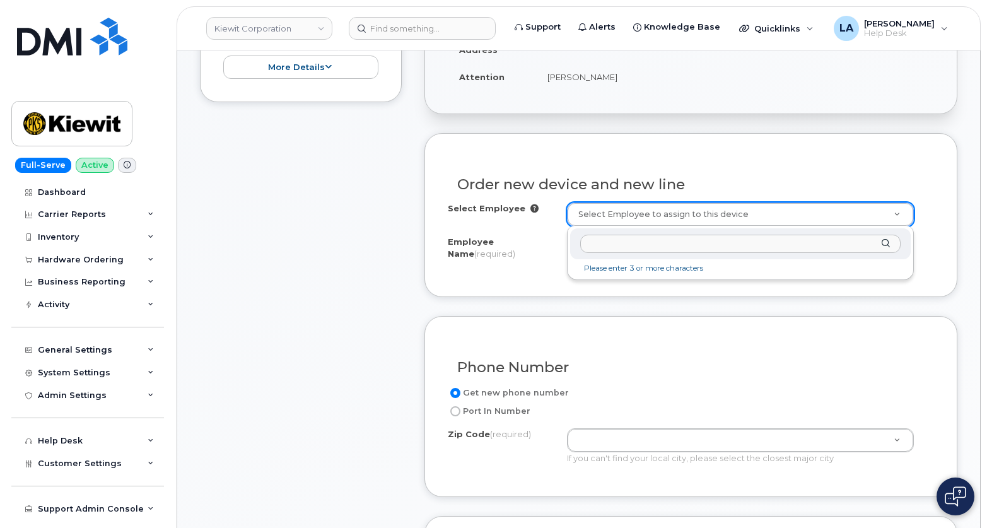
click at [668, 252] on input "text" at bounding box center [740, 244] width 320 height 18
type input "[PERSON_NAME]"
type input "2157315"
type input "[PERSON_NAME]"
type input "[STREET_ADDRESS]"
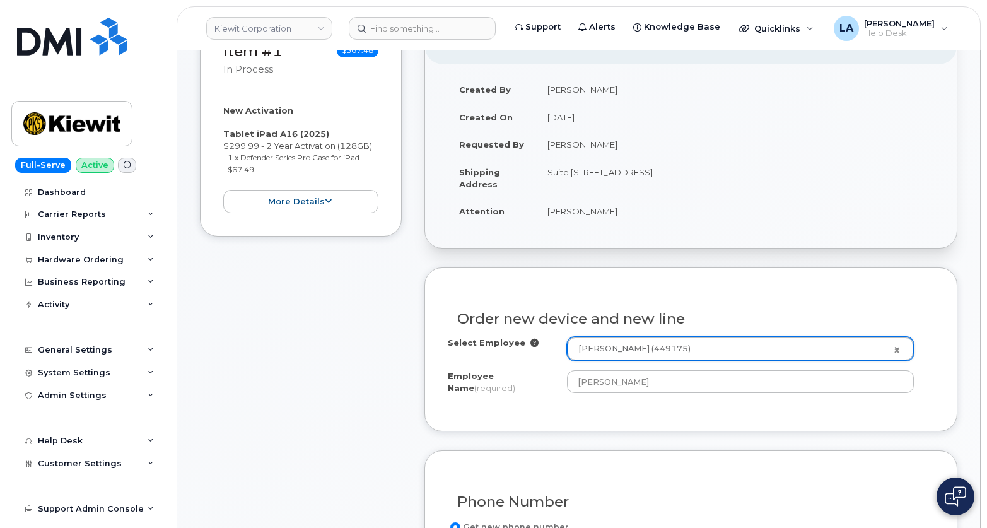
scroll to position [256, 0]
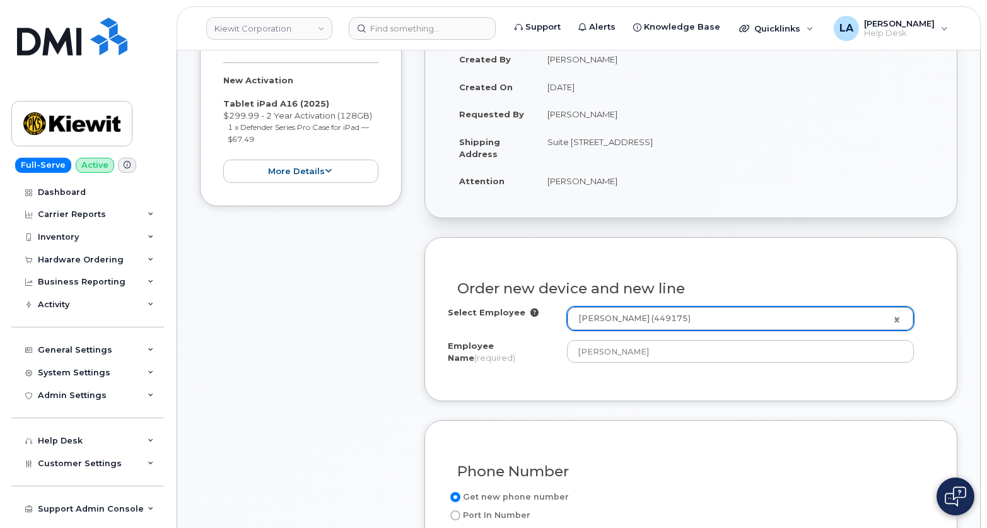
click at [759, 145] on td "Suite [STREET_ADDRESS]" at bounding box center [735, 147] width 398 height 39
copy td "03801"
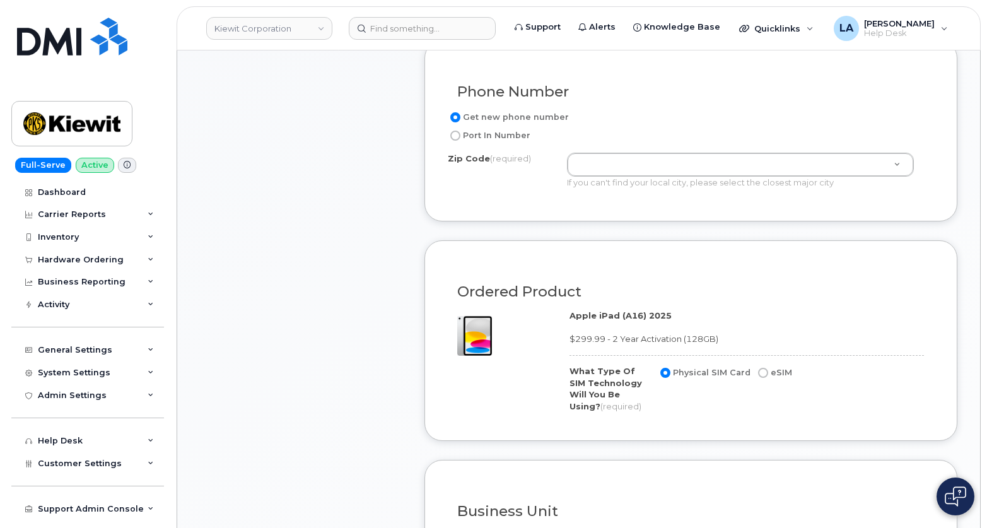
scroll to position [636, 0]
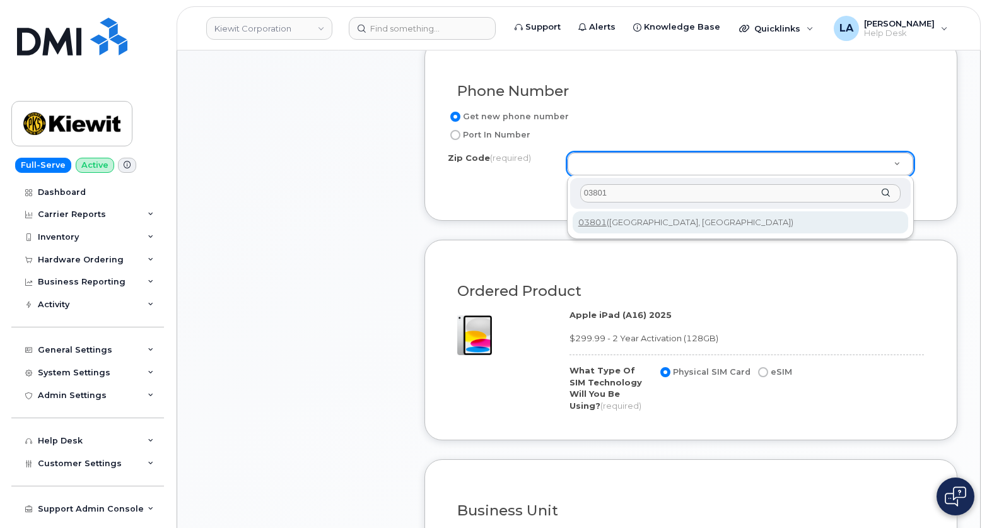
type input "03801"
type input "03801 (Portsmouth, NH)"
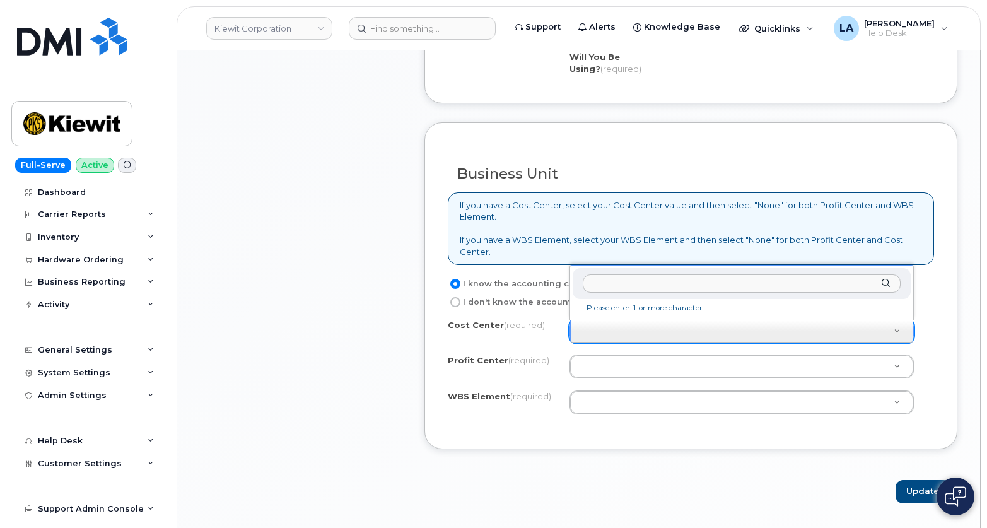
scroll to position [993, 0]
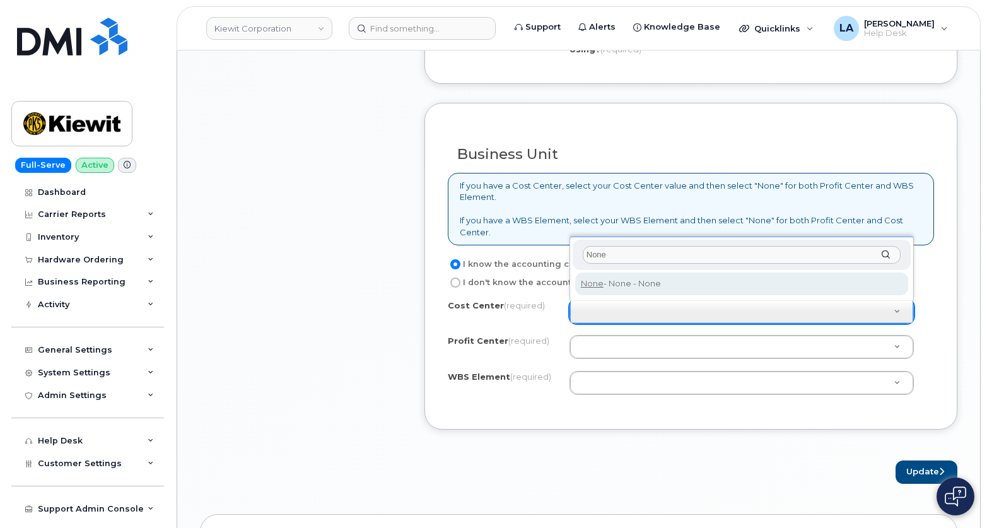
type input "None"
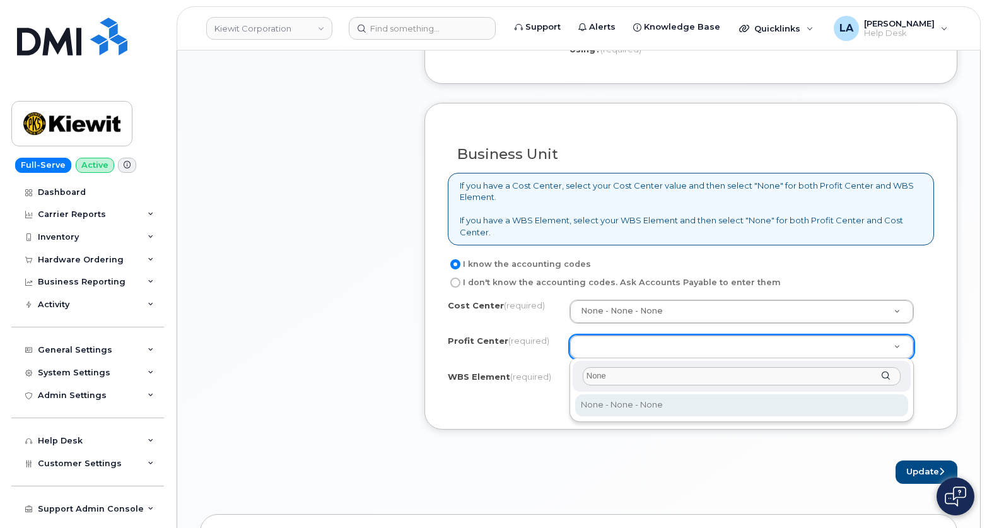
type input "None"
select select "None"
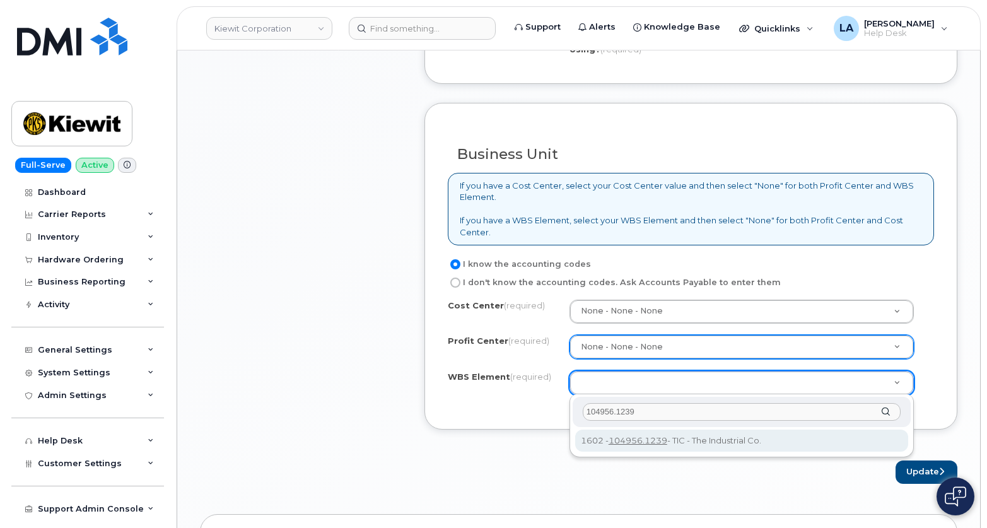
type input "104956.1239"
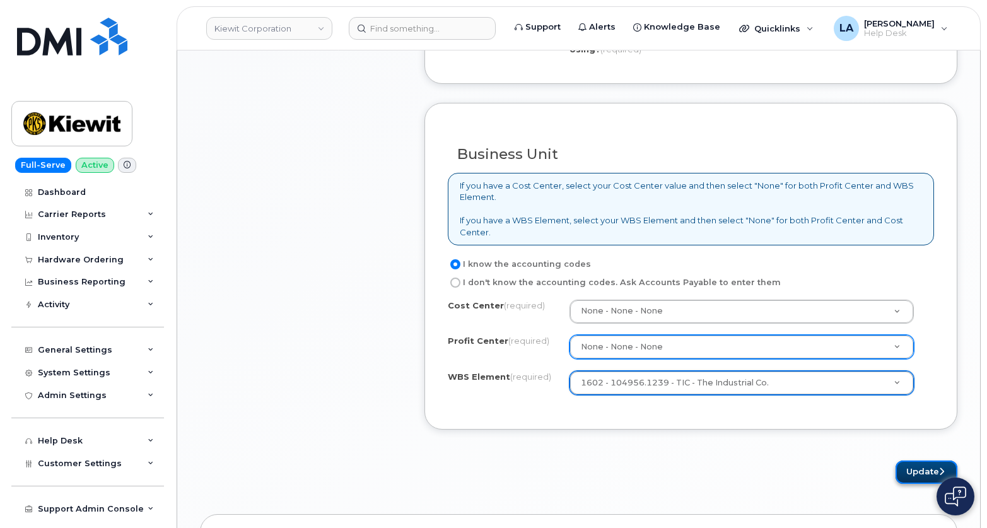
click at [928, 467] on button "Update" at bounding box center [926, 471] width 62 height 23
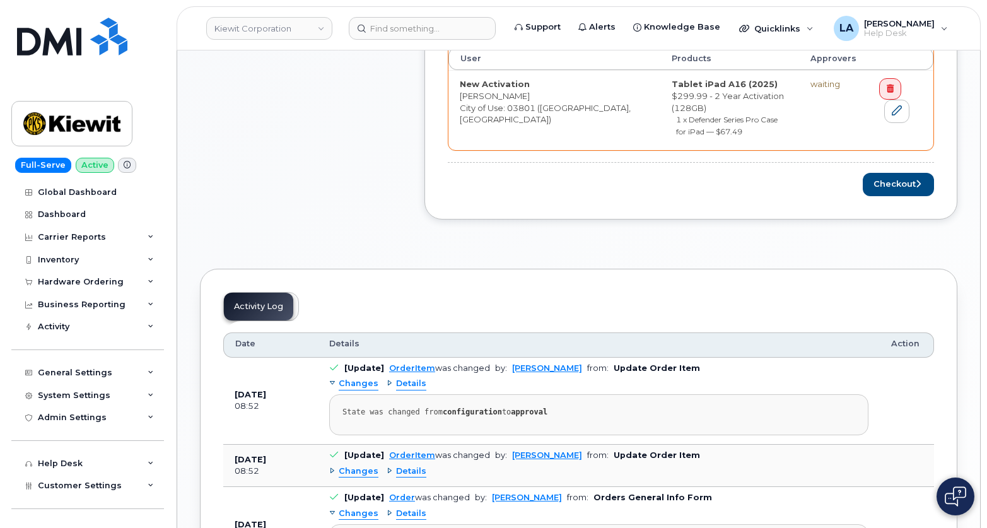
scroll to position [591, 0]
click at [897, 172] on button "Checkout" at bounding box center [898, 183] width 71 height 23
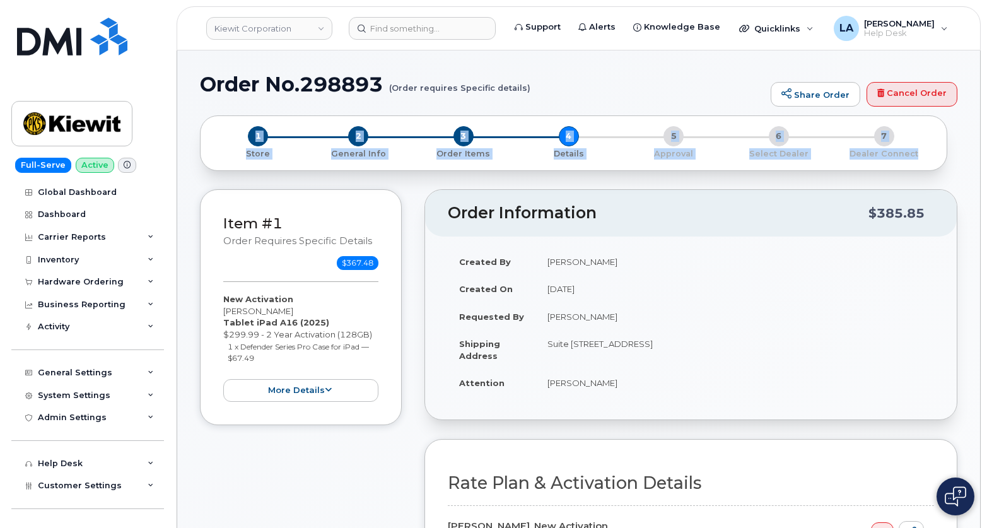
drag, startPoint x: 986, startPoint y: 90, endPoint x: 993, endPoint y: 161, distance: 71.6
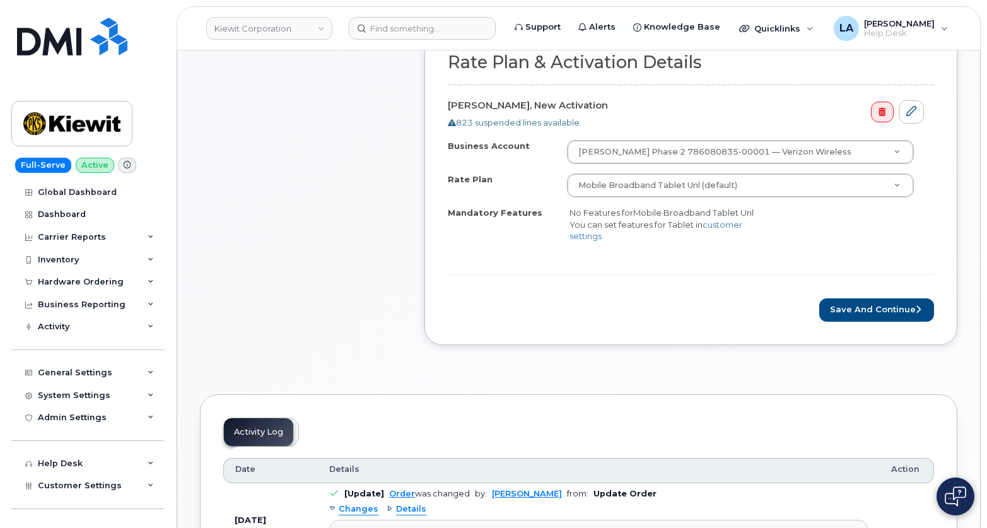
scroll to position [456, 0]
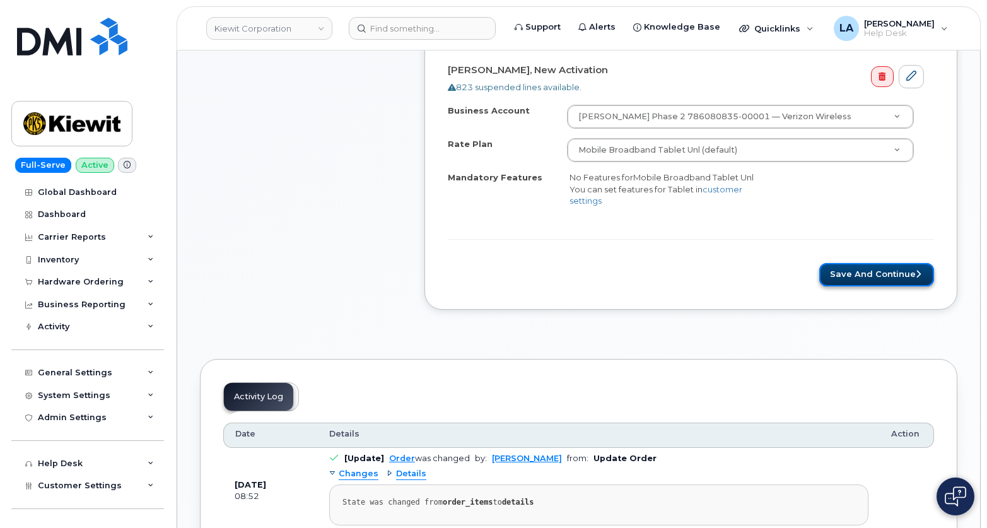
click at [924, 263] on button "Save and Continue" at bounding box center [876, 274] width 115 height 23
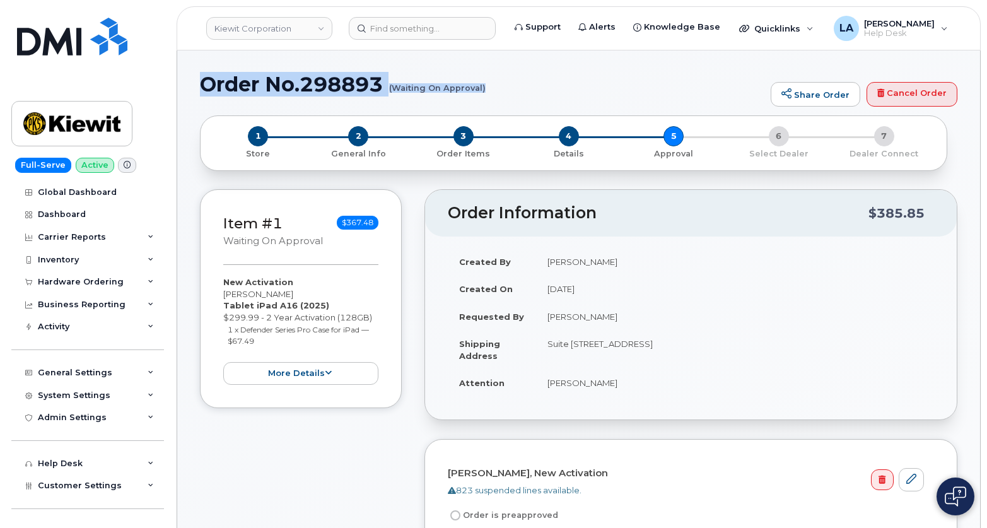
drag, startPoint x: 199, startPoint y: 84, endPoint x: 493, endPoint y: 99, distance: 294.8
copy h1 "Order No.298893 (Waiting On Approval)"
